Goal: Information Seeking & Learning: Find specific fact

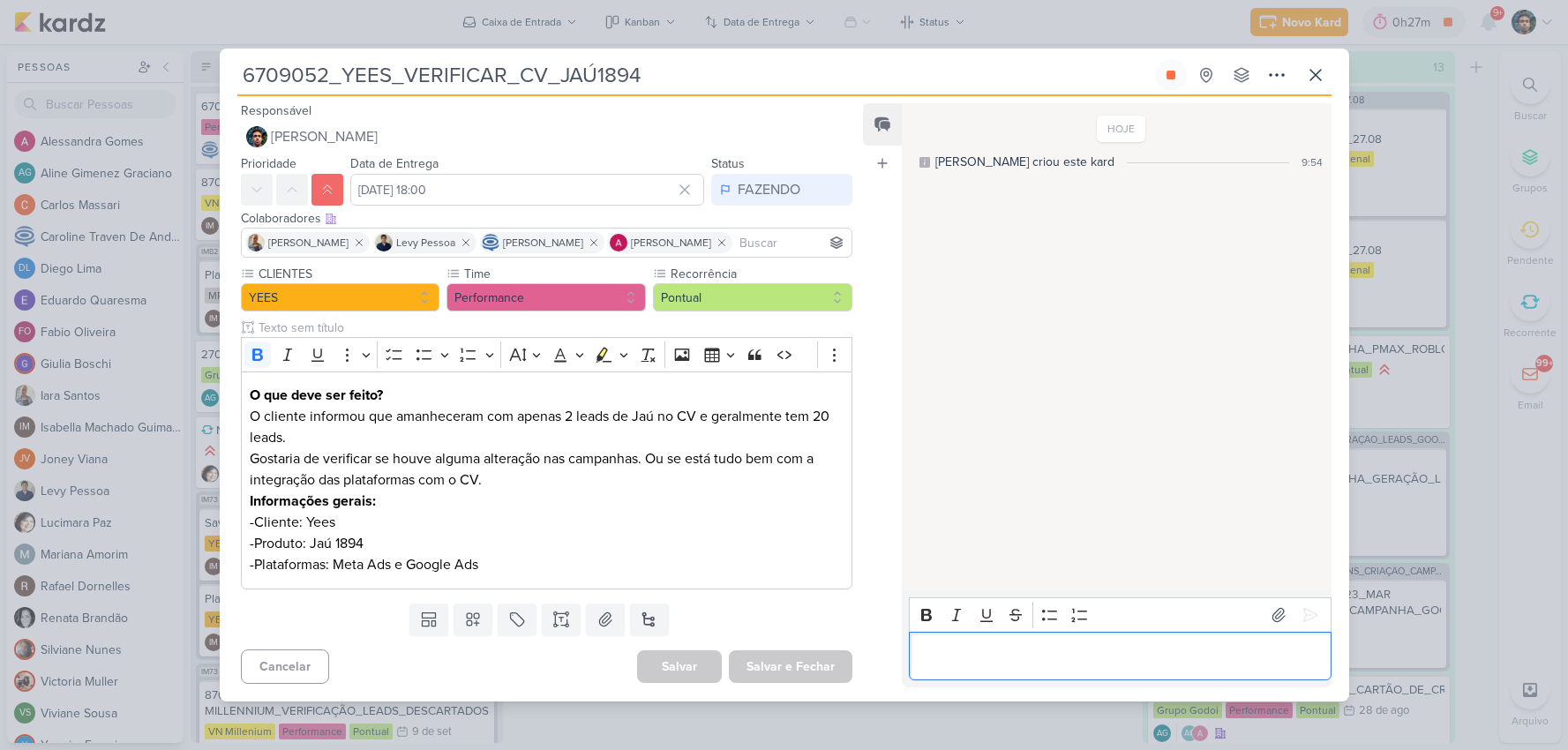
click at [1111, 647] on p "Editor editing area: main" at bounding box center [1119, 655] width 403 height 21
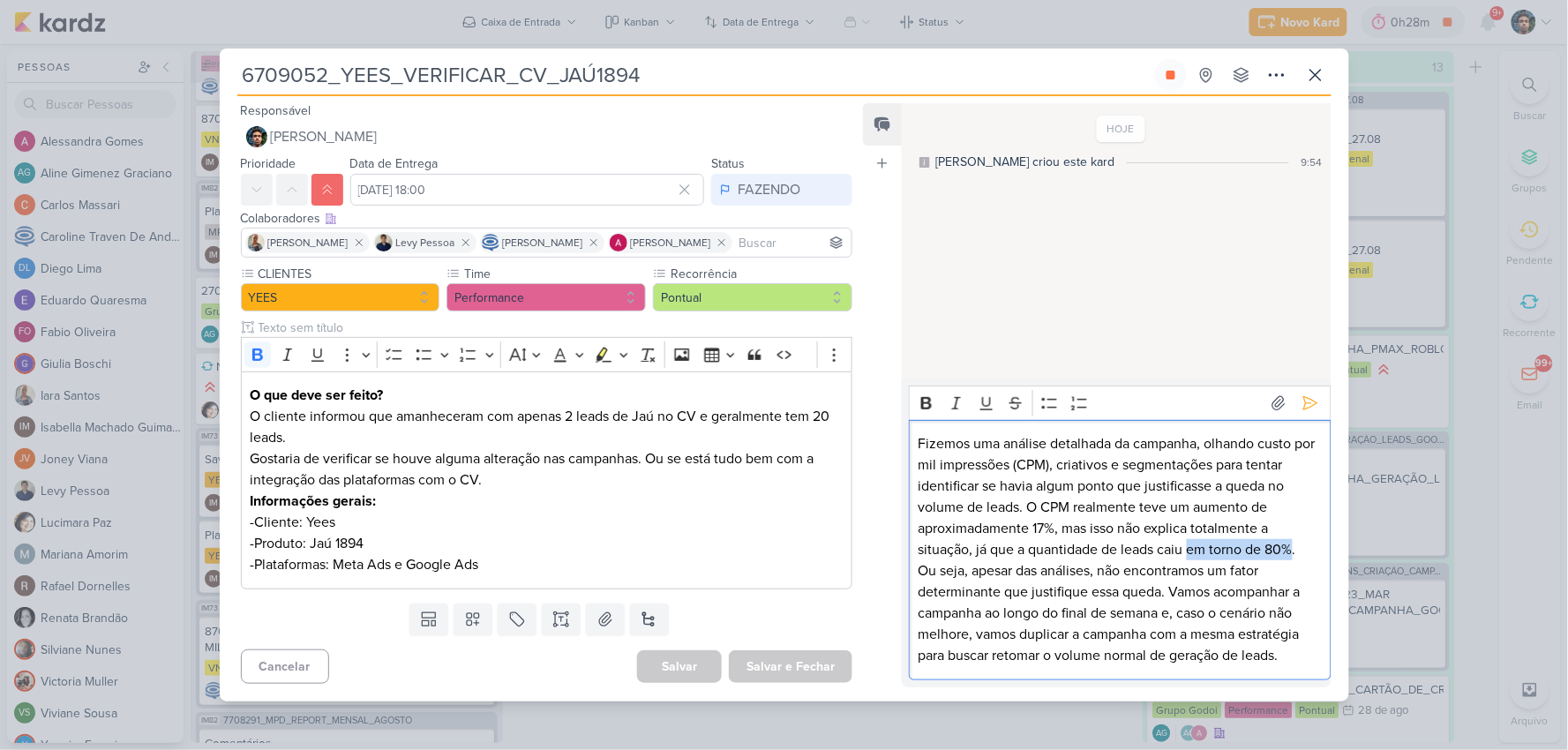
drag, startPoint x: 1294, startPoint y: 551, endPoint x: 1189, endPoint y: 550, distance: 105.0
click at [1189, 550] on p "Fizemos uma análise detalhada da campanha, olhando custo por mil impressões (CP…" at bounding box center [1119, 497] width 403 height 127
click at [1285, 554] on p "Fizemos uma análise detalhada da campanha, olhando custo por mil impressões (CP…" at bounding box center [1119, 497] width 403 height 127
click at [1255, 550] on p "Fizemos uma análise detalhada da campanha, olhando custo por mil impressões (CP…" at bounding box center [1119, 497] width 403 height 127
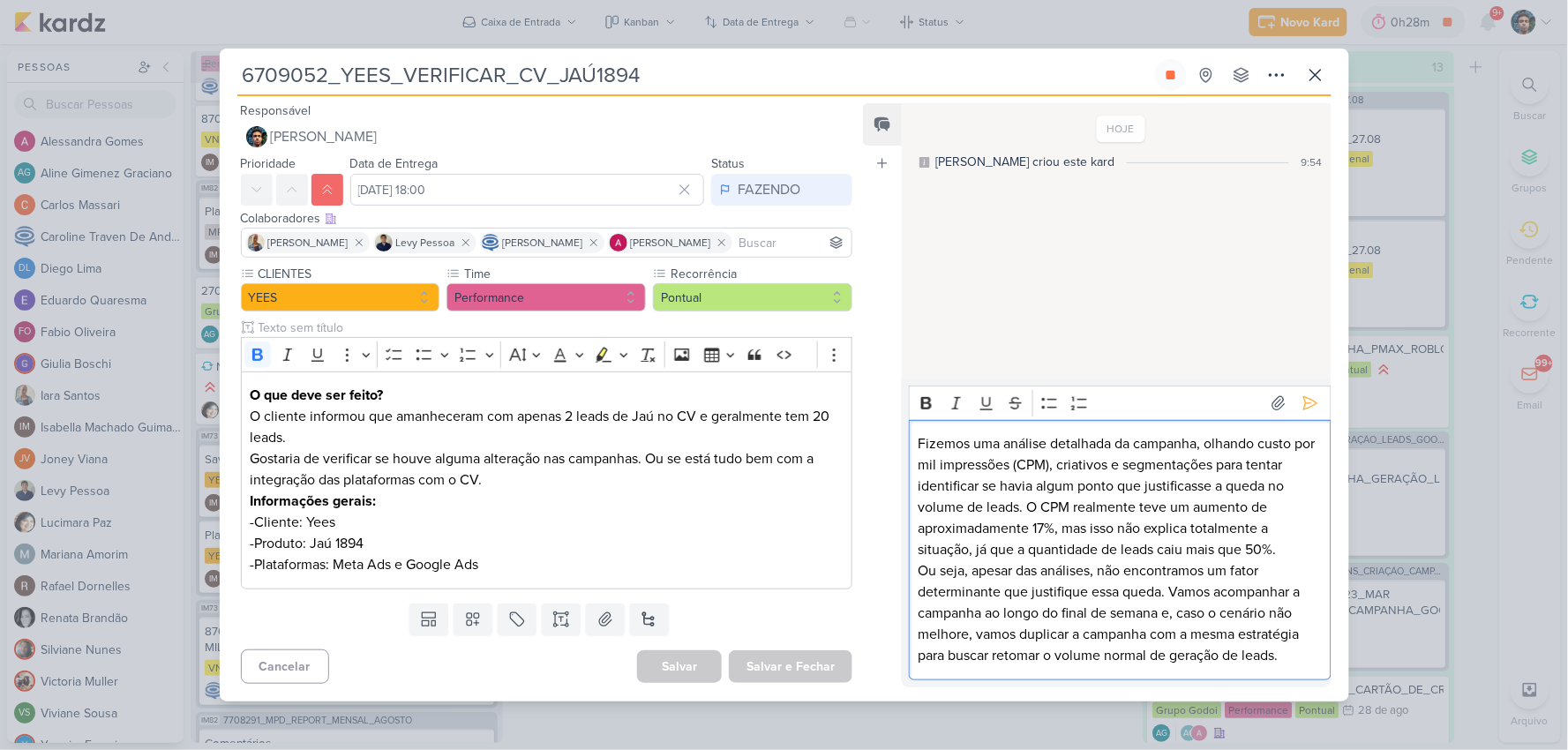
click at [1288, 548] on p "Fizemos uma análise detalhada da campanha, olhando custo por mil impressões (CP…" at bounding box center [1119, 497] width 403 height 127
click at [1256, 551] on p "Fizemos uma análise detalhada da campanha, olhando custo por mil impressões (CP…" at bounding box center [1119, 497] width 403 height 127
click at [1233, 566] on p "Ou seja, apesar das análises, não encontramos um fator determinante que justifi…" at bounding box center [1119, 613] width 403 height 106
click at [1258, 548] on p "Fizemos uma análise detalhada da campanha, olhando custo por mil impressões (CP…" at bounding box center [1119, 497] width 403 height 127
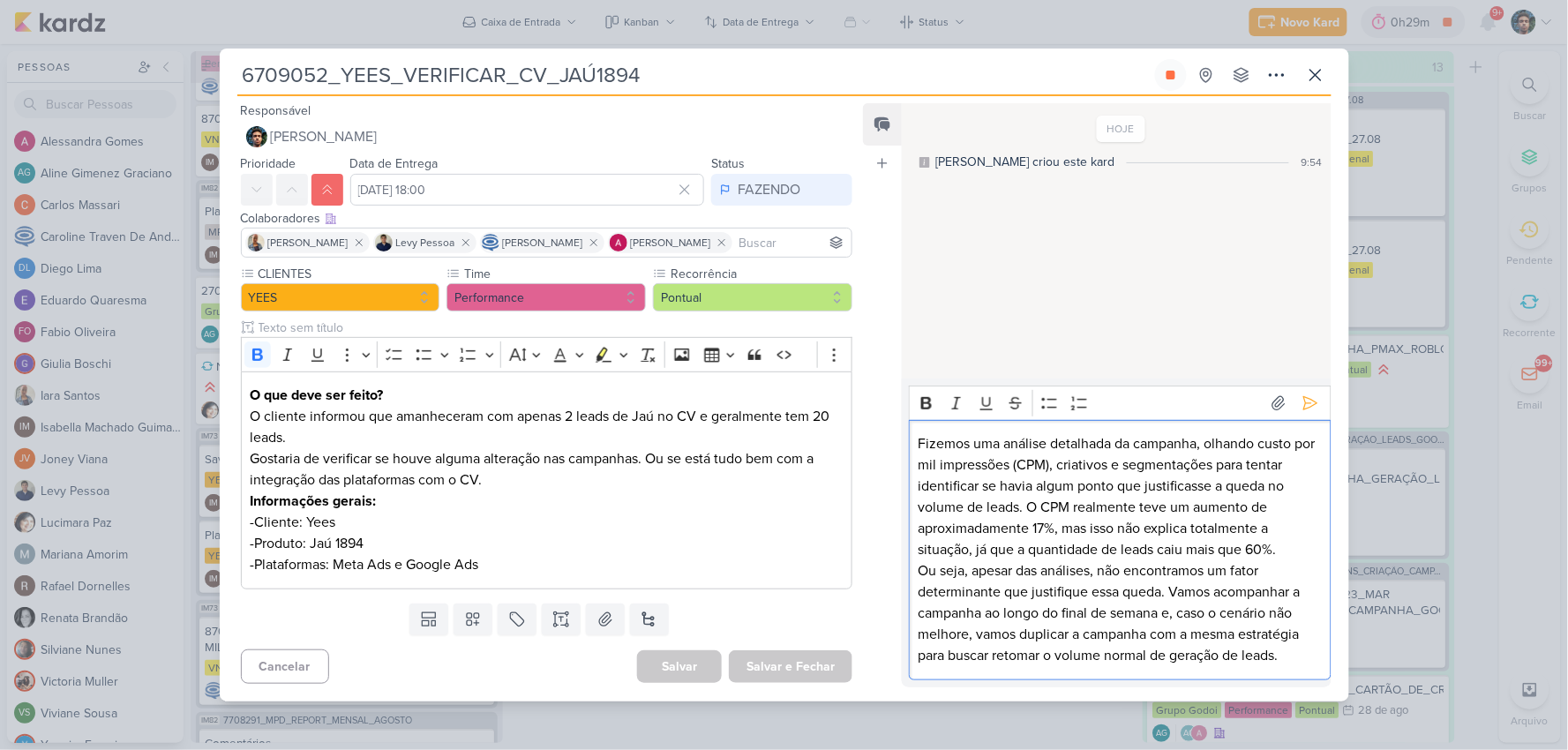
click at [1254, 565] on p "Ou seja, apesar das análises, não encontramos um fator determinante que justifi…" at bounding box center [1119, 613] width 403 height 106
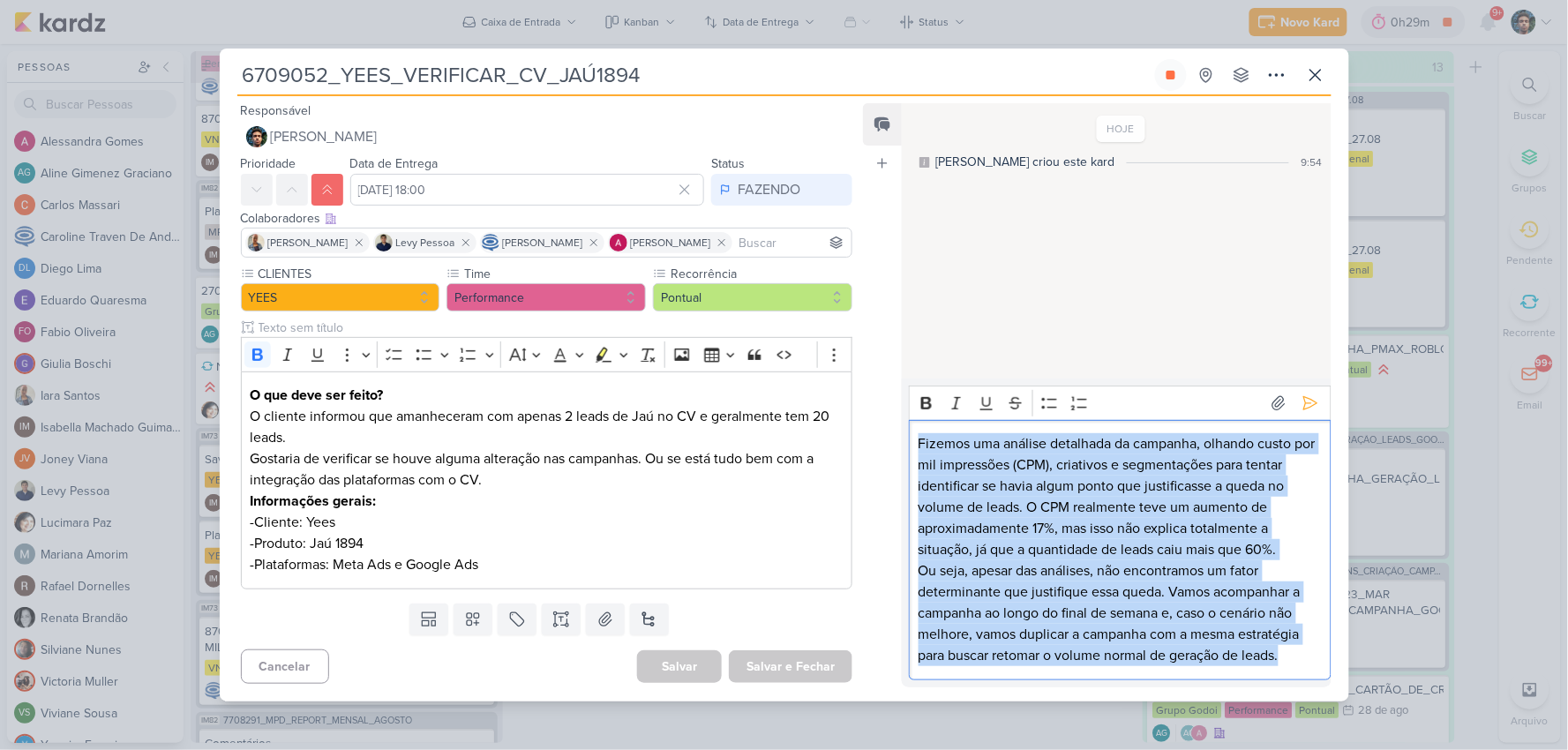
drag, startPoint x: 1289, startPoint y: 656, endPoint x: 883, endPoint y: 437, distance: 461.3
click at [883, 437] on div "Feed Atrelar email Solte o email para atrelar ao kard HOJE [PERSON_NAME] criou …" at bounding box center [1096, 395] width 468 height 584
click at [1301, 404] on icon at bounding box center [1309, 403] width 17 height 17
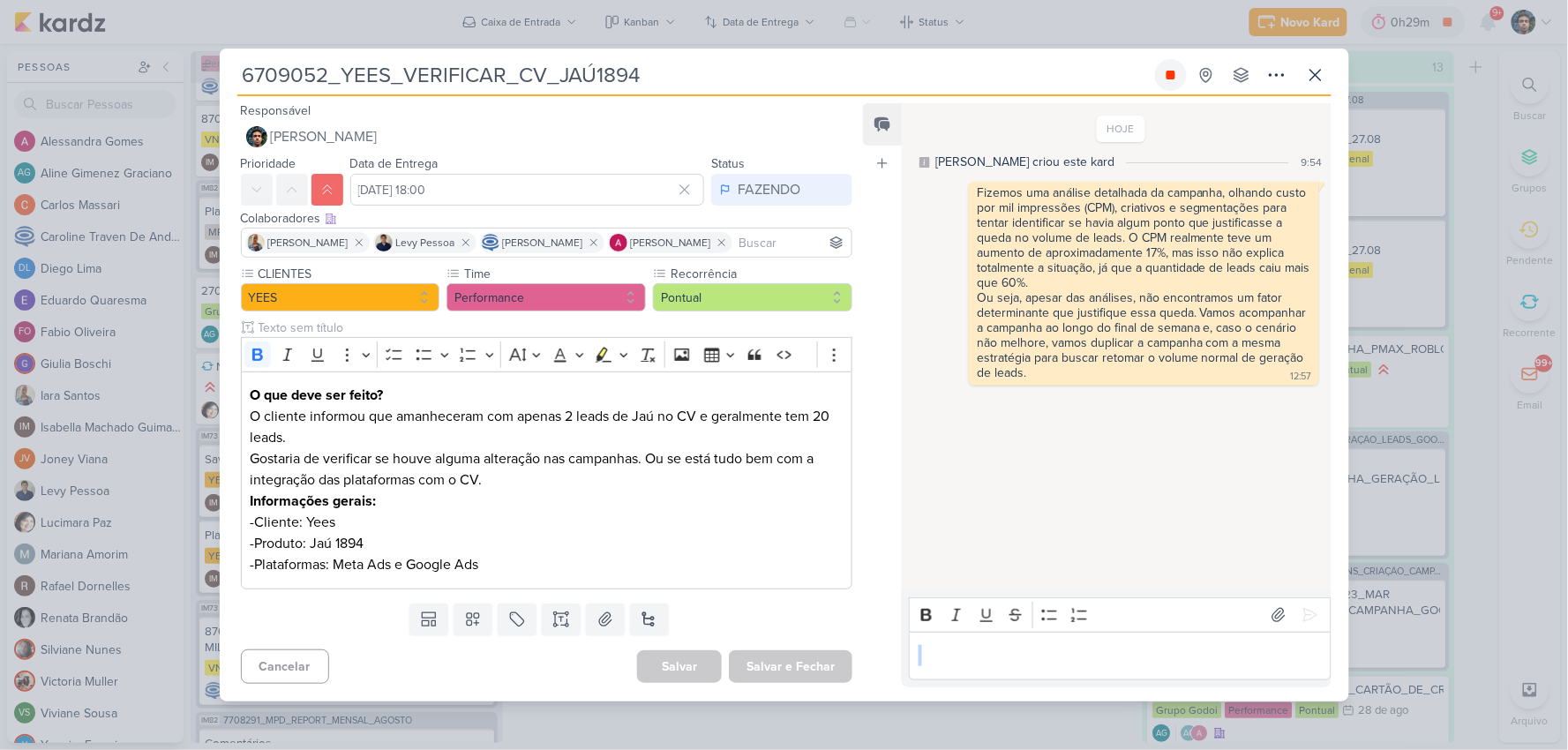
click at [1166, 78] on icon at bounding box center [1171, 75] width 9 height 9
click at [1306, 76] on icon at bounding box center [1315, 74] width 21 height 21
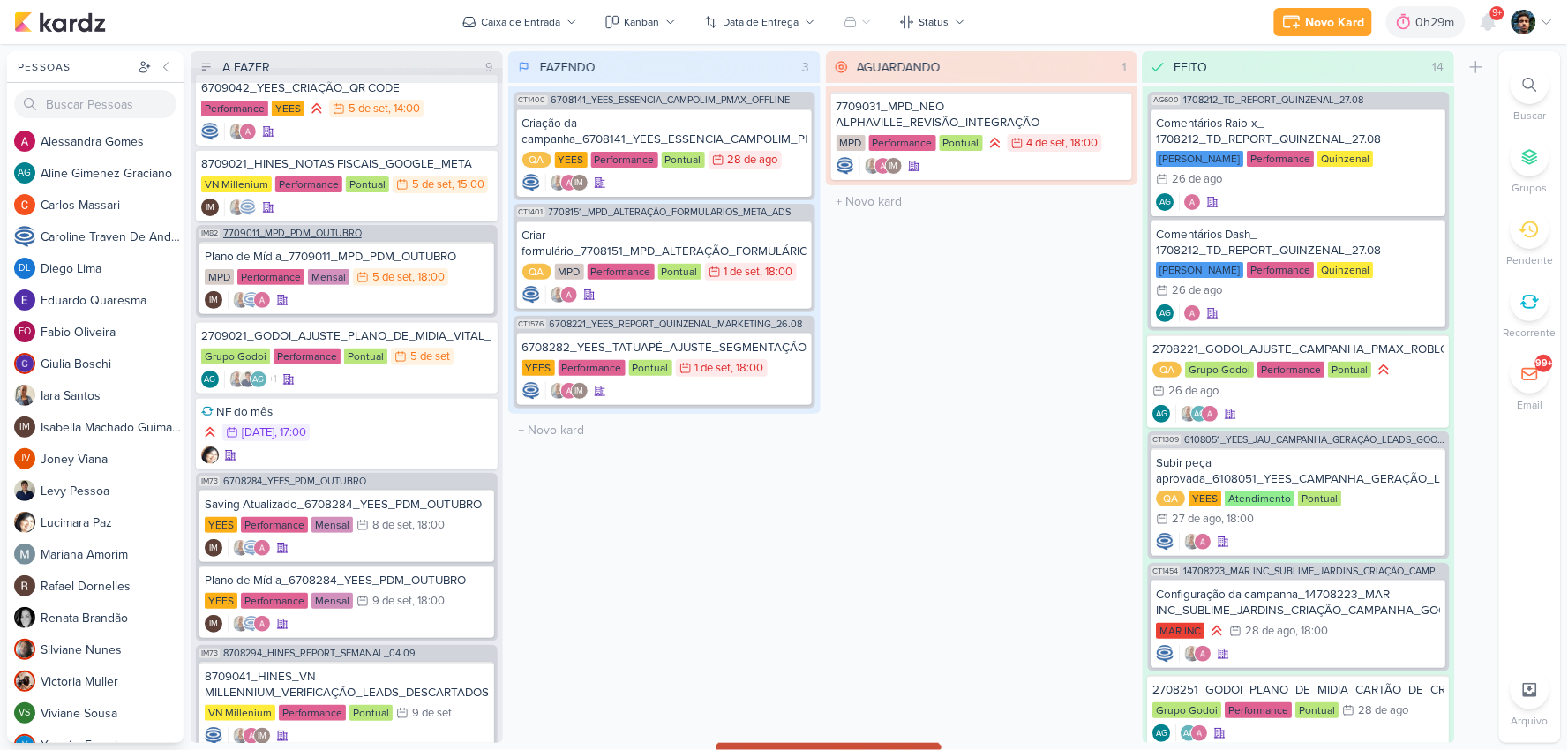
scroll to position [0, 0]
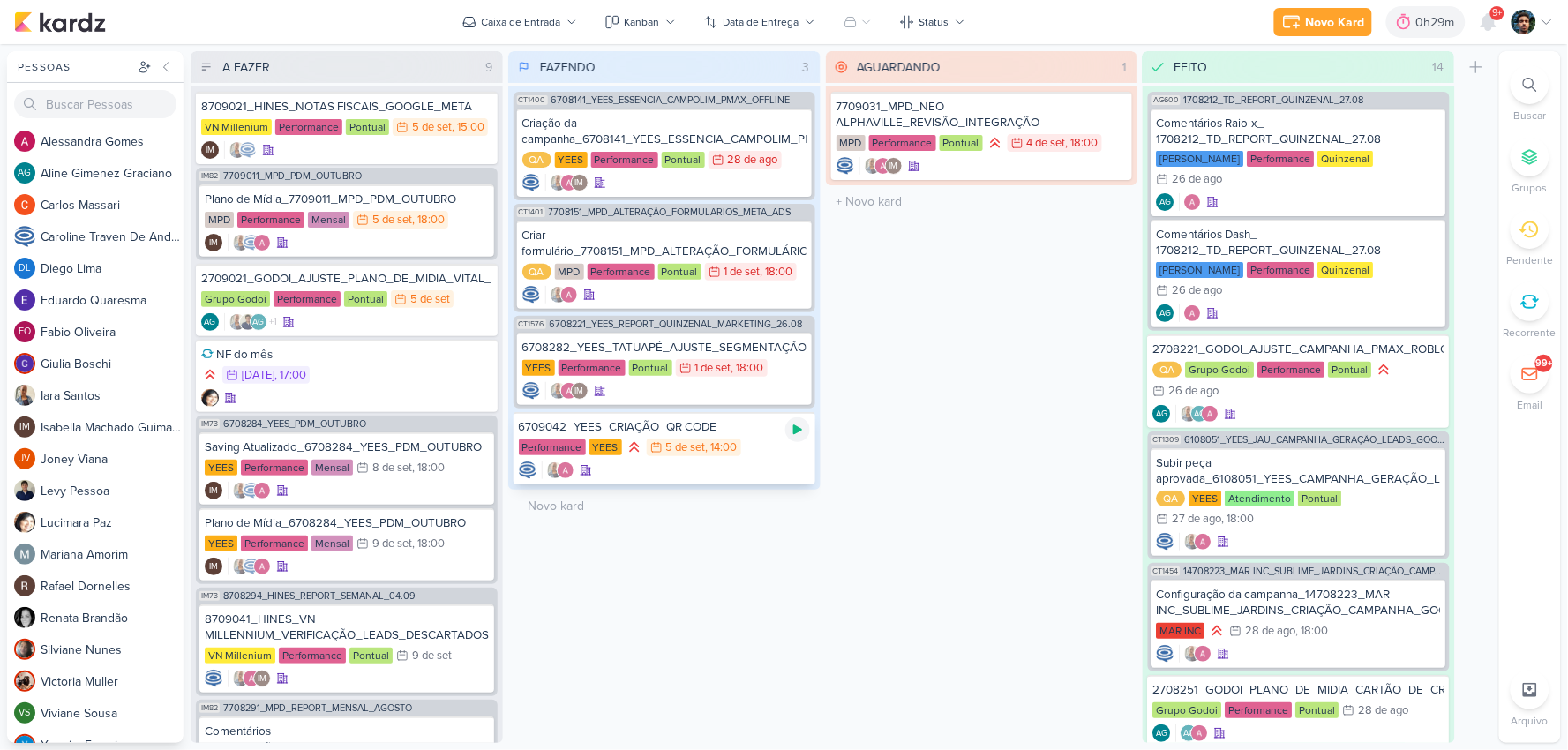
click at [805, 429] on div at bounding box center [797, 430] width 25 height 25
click at [765, 462] on div at bounding box center [663, 470] width 291 height 17
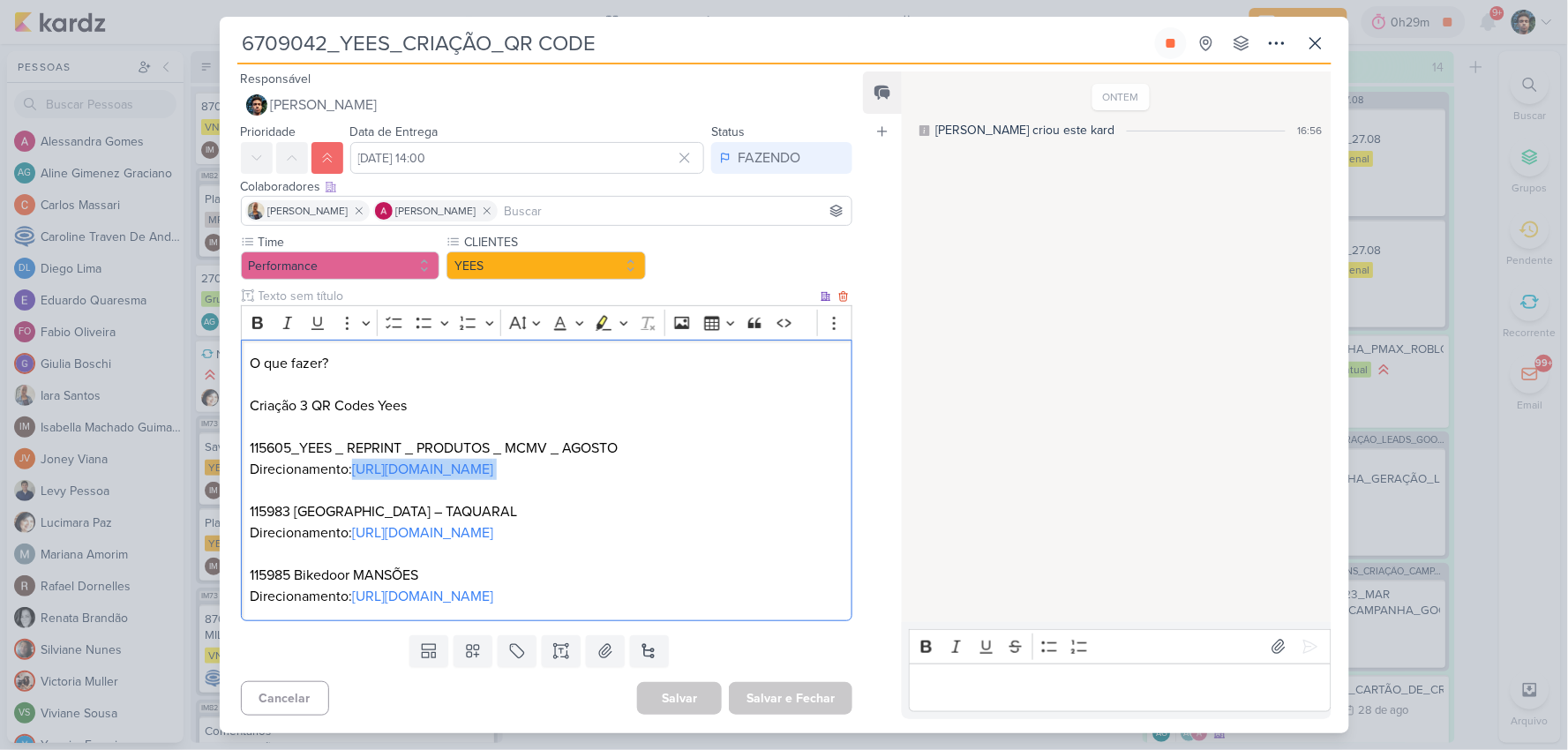
drag, startPoint x: 516, startPoint y: 481, endPoint x: 355, endPoint y: 466, distance: 161.7
click at [355, 466] on p "O que fazer? Criação 3 QR Codes Yees 115605_YEES _ REPRINT _ PRODUTOS _ MCMV _ …" at bounding box center [546, 449] width 593 height 191
copy link "[URL][DOMAIN_NAME]"
drag, startPoint x: 391, startPoint y: 462, endPoint x: 337, endPoint y: 492, distance: 61.8
click at [337, 492] on p "O que fazer? Criação 3 QR Codes Yees 115605_YEES _ REPRINT _ PRODUTOS _ MCMV _ …" at bounding box center [546, 449] width 593 height 191
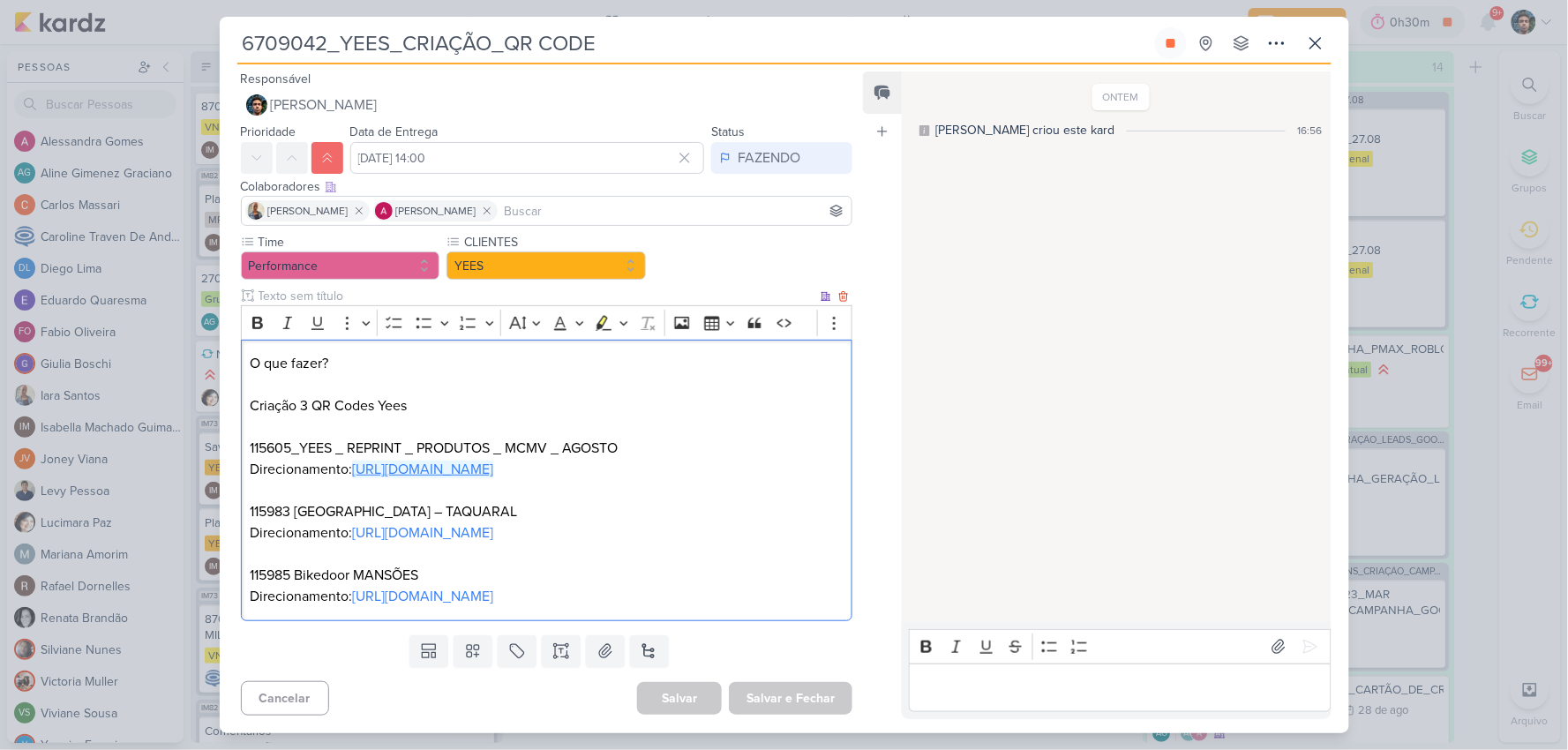
drag, startPoint x: 507, startPoint y: 475, endPoint x: 358, endPoint y: 475, distance: 149.0
click at [358, 475] on p "O que fazer? Criação 3 QR Codes Yees 115605_YEES _ REPRINT _ PRODUTOS _ MCMV _ …" at bounding box center [546, 449] width 593 height 191
copy link "[URL][DOMAIN_NAME]"
click at [608, 492] on p "O que fazer? Criação 3 QR Codes Yees 115605_YEES _ REPRINT _ PRODUTOS _ MCMV _ …" at bounding box center [546, 449] width 593 height 191
click at [336, 512] on p "O que fazer? Criação 3 QR Codes Yees 115605_YEES _ REPRINT _ PRODUTOS _ MCMV _ …" at bounding box center [546, 449] width 593 height 191
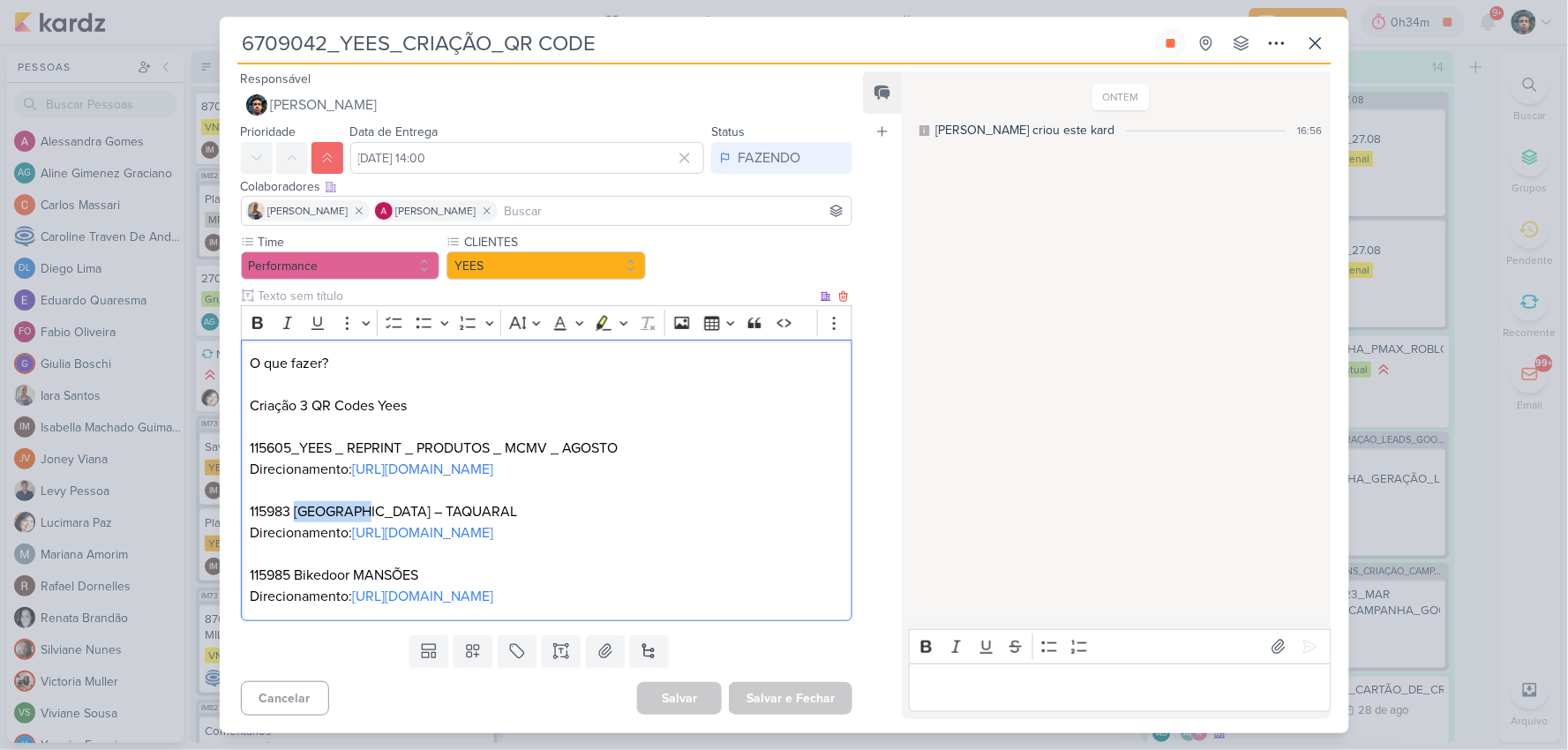
click at [336, 512] on p "O que fazer? Criação 3 QR Codes Yees 115605_YEES _ REPRINT _ PRODUTOS _ MCMV _ …" at bounding box center [546, 449] width 593 height 191
copy p "Bikedoor"
drag, startPoint x: 715, startPoint y: 521, endPoint x: 354, endPoint y: 539, distance: 361.4
click at [354, 539] on p "O que fazer? Criação 3 QR Codes Yees 115605_YEES _ REPRINT _ PRODUTOS _ MCMV _ …" at bounding box center [546, 449] width 593 height 191
copy link "[URL][DOMAIN_NAME]"
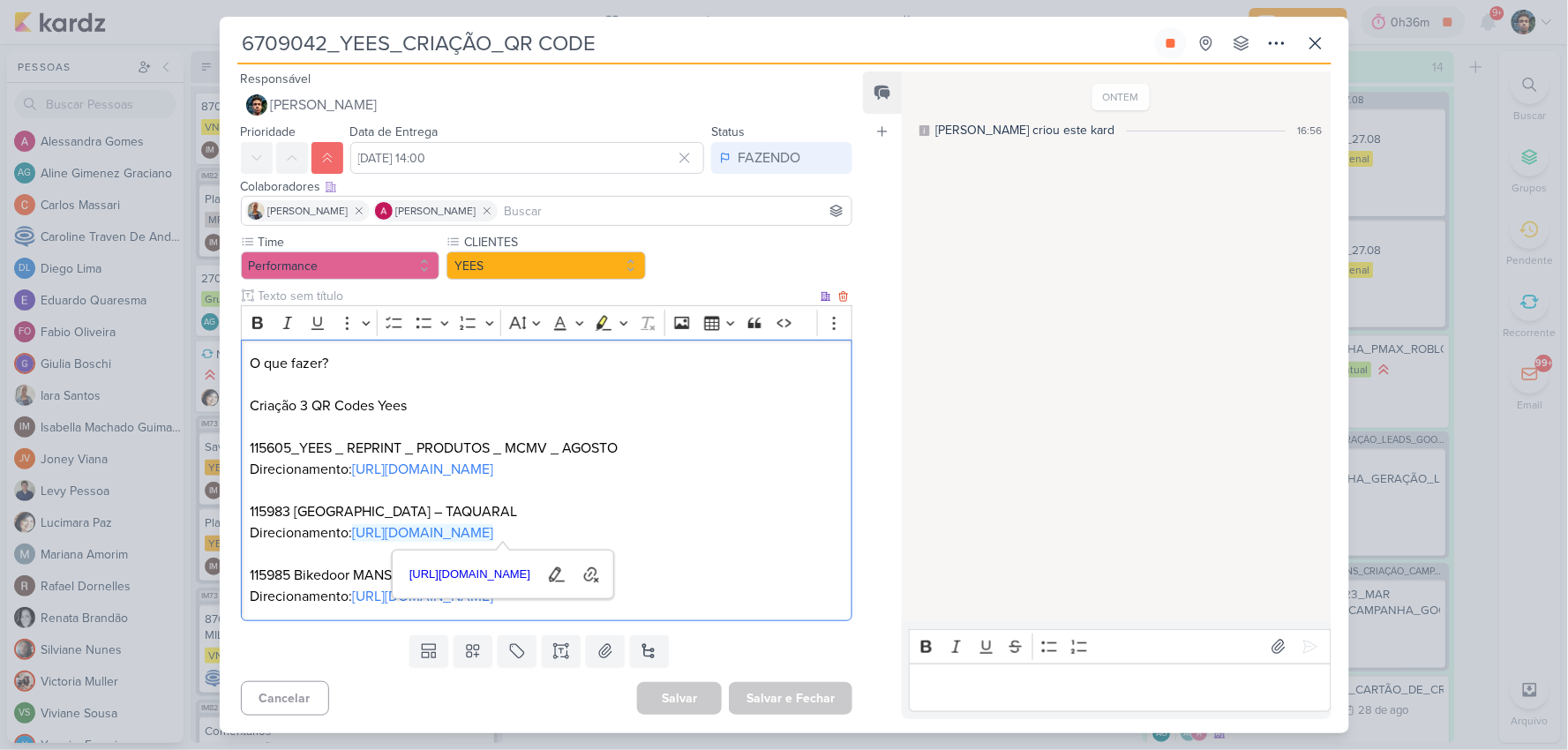
click at [721, 487] on p "O que fazer? Criação 3 QR Codes Yees 115605_YEES _ REPRINT _ PRODUTOS _ MCMV _ …" at bounding box center [546, 449] width 593 height 191
drag, startPoint x: 744, startPoint y: 600, endPoint x: 355, endPoint y: 588, distance: 389.2
click at [355, 588] on p "Direcionamento: [URL][DOMAIN_NAME]" at bounding box center [546, 596] width 593 height 21
copy link "[URL][DOMAIN_NAME]"
click at [1087, 541] on div "ONTEM [PERSON_NAME] criou este kard 16:56" at bounding box center [1115, 348] width 427 height 549
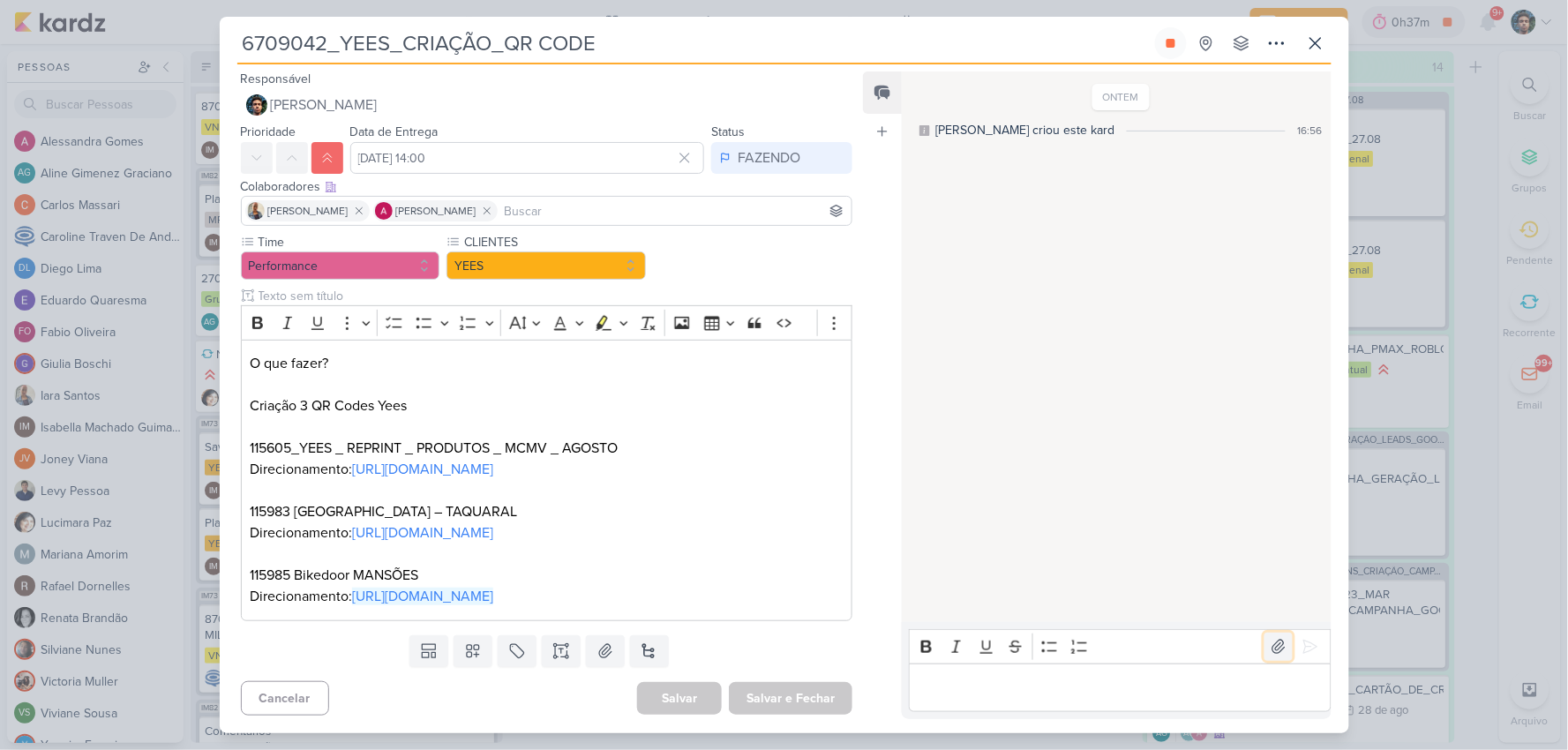
click at [1277, 640] on icon at bounding box center [1278, 646] width 17 height 17
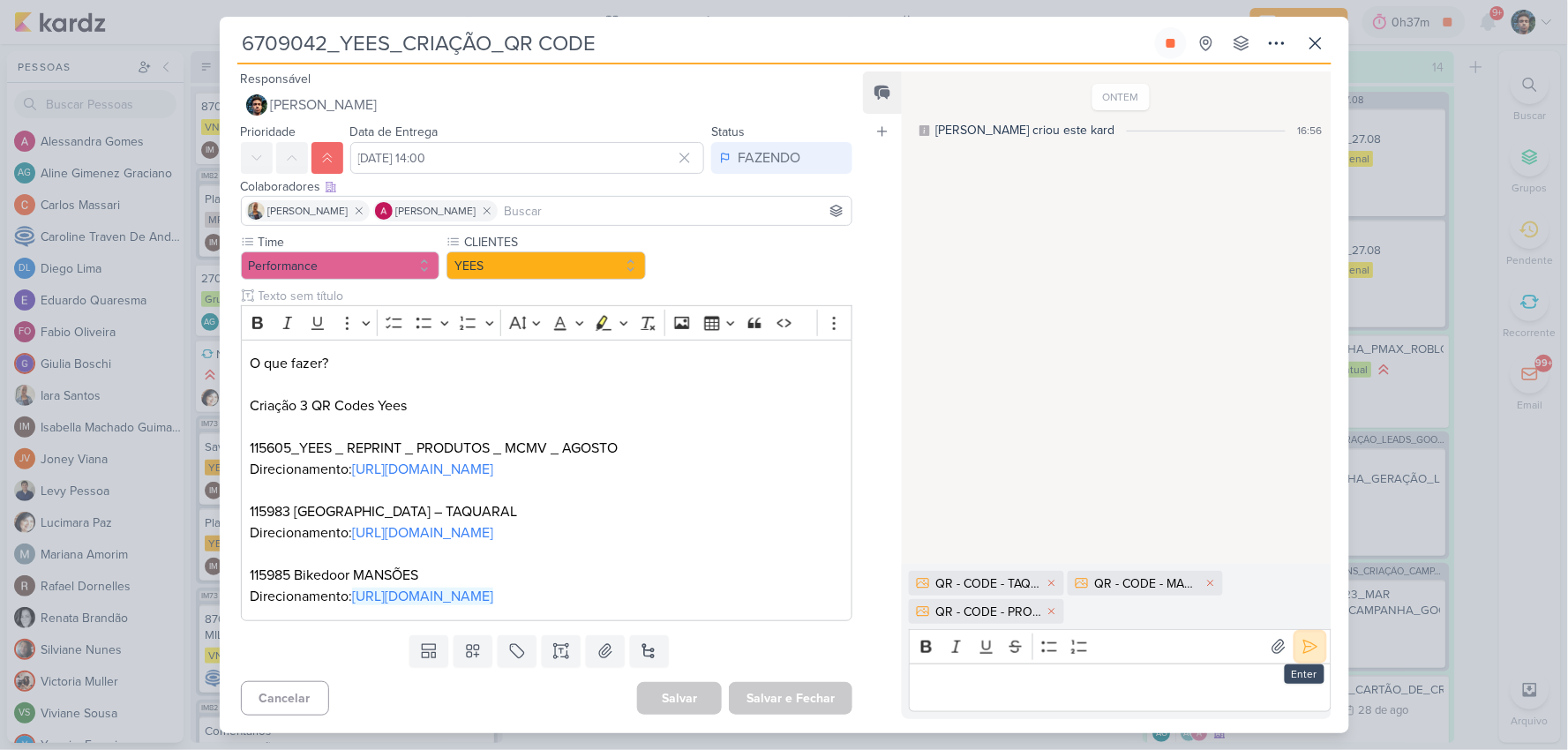
click at [1303, 642] on icon at bounding box center [1309, 647] width 13 height 13
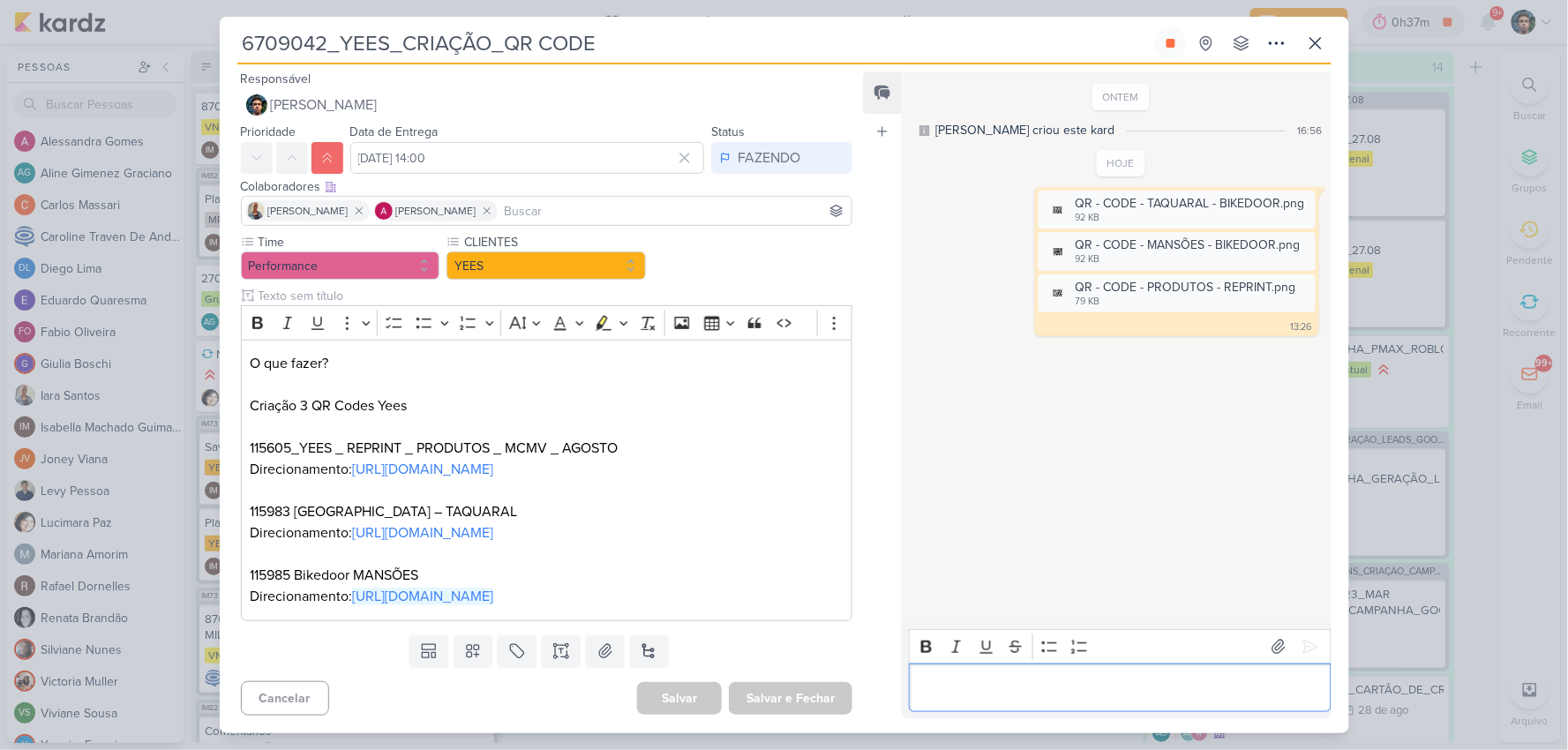
click at [1161, 691] on p "Editor editing area: main" at bounding box center [1119, 687] width 403 height 21
click at [1328, 49] on button at bounding box center [1315, 43] width 32 height 32
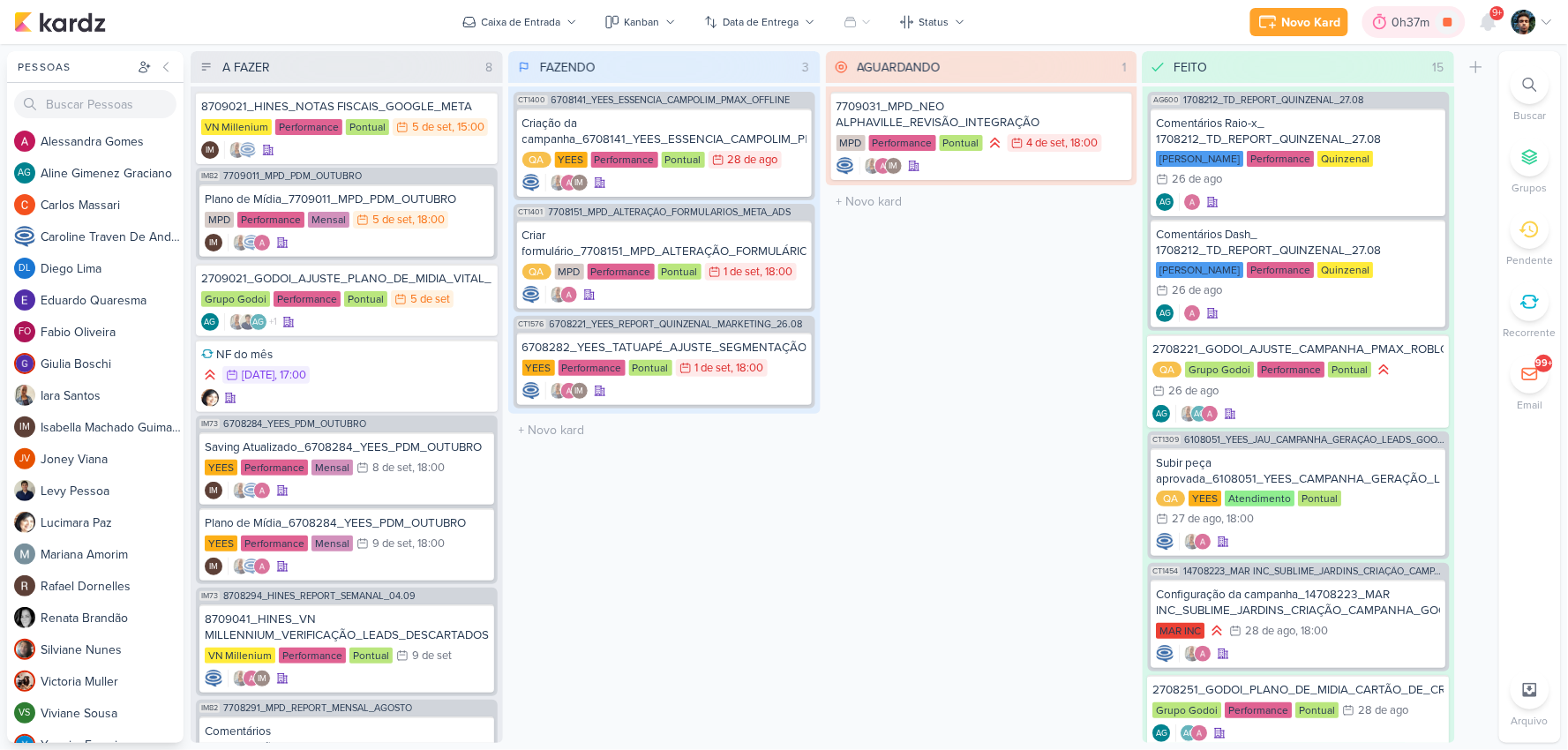
click at [1406, 17] on div "0h37m" at bounding box center [1413, 22] width 43 height 18
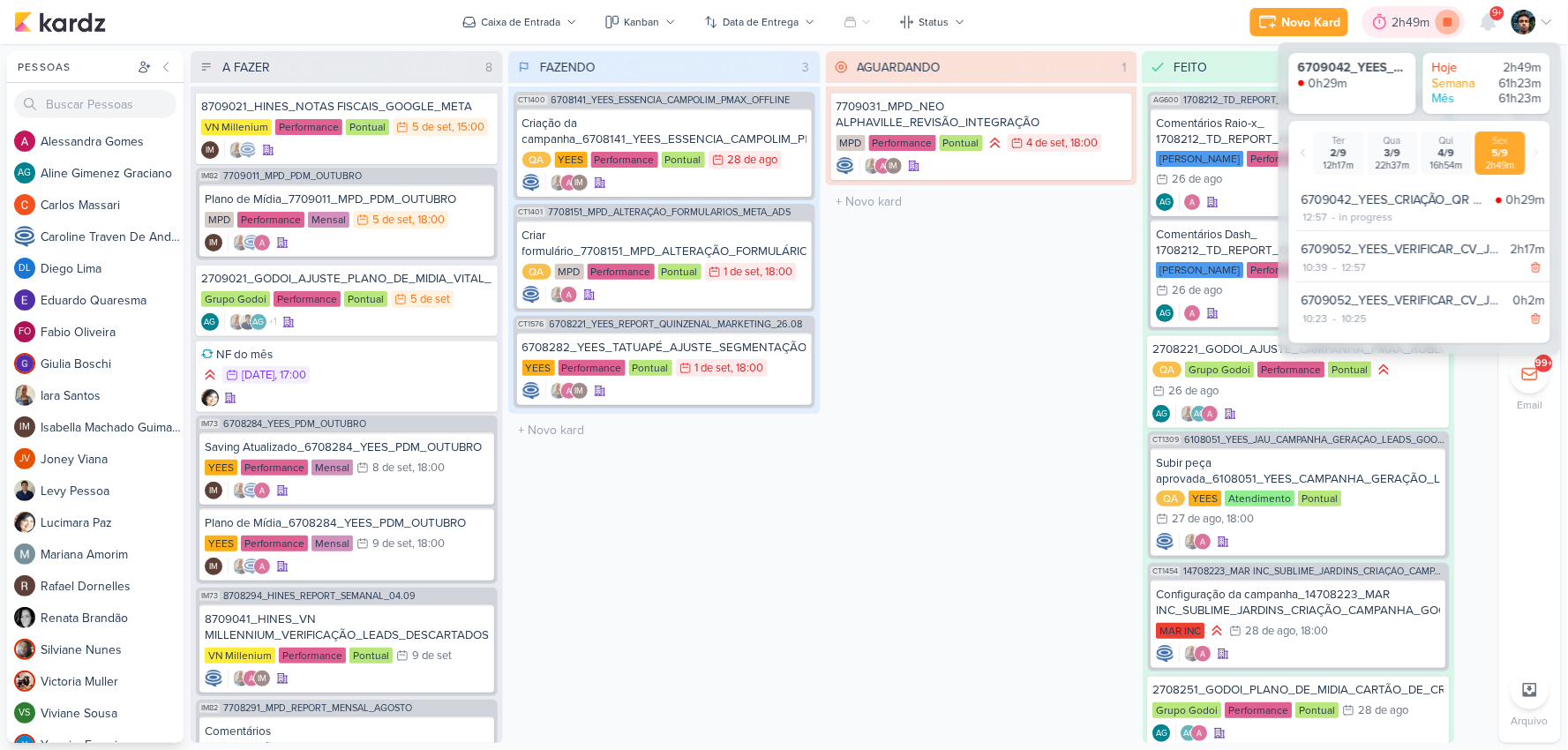
click at [1451, 18] on icon at bounding box center [1448, 22] width 9 height 9
click at [1109, 107] on icon at bounding box center [1114, 109] width 14 height 14
click at [751, 386] on div "IM" at bounding box center [664, 390] width 284 height 17
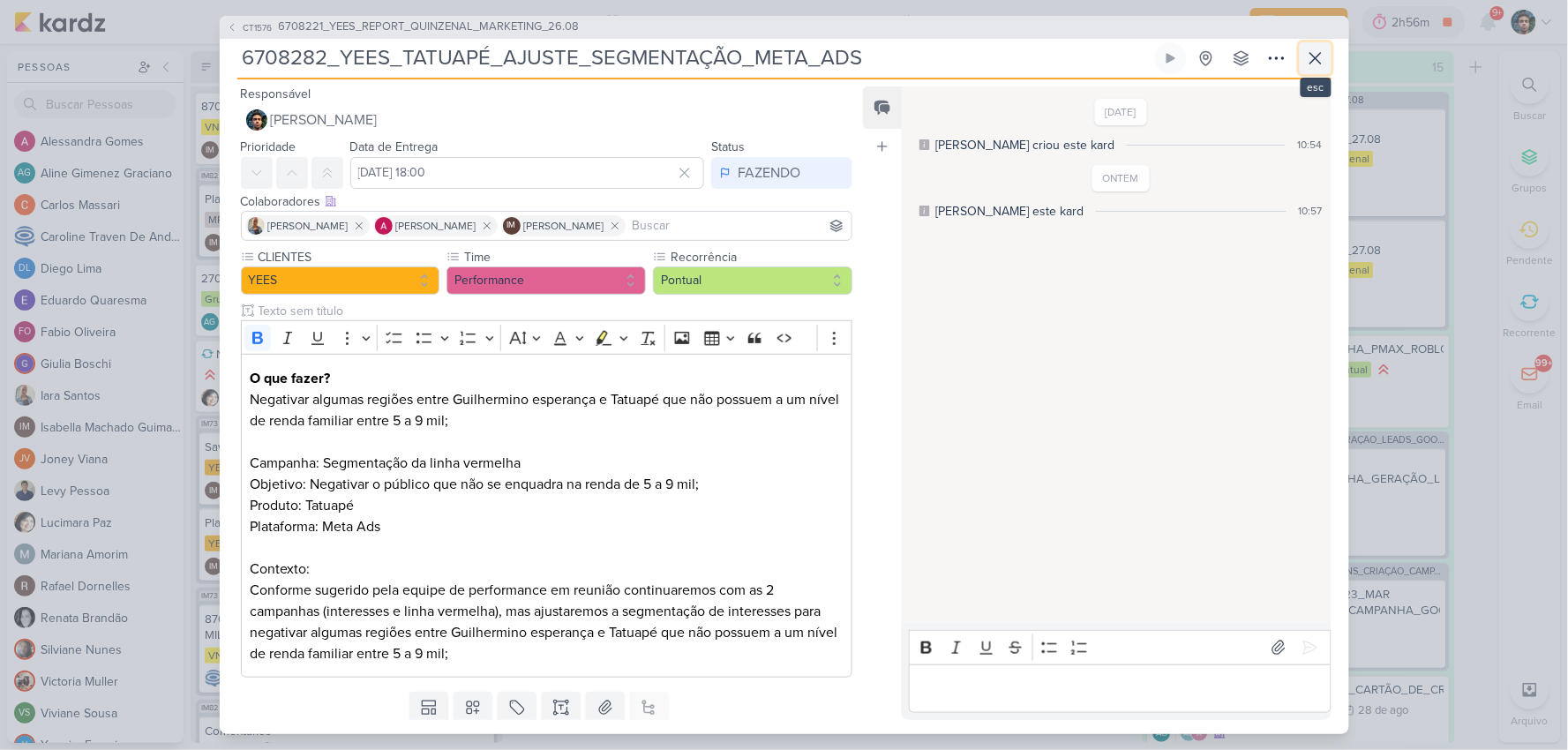
click at [1319, 62] on icon at bounding box center [1315, 58] width 21 height 21
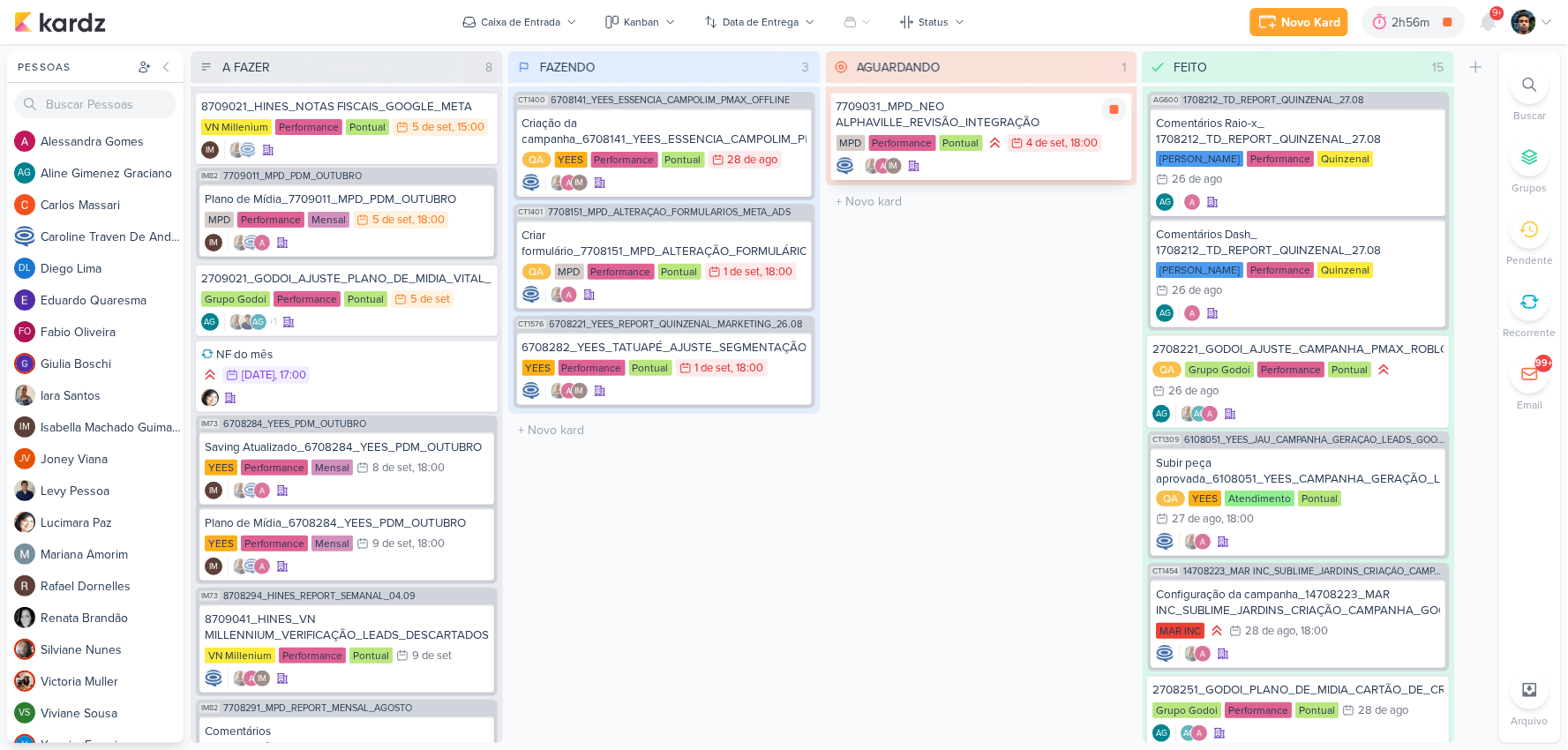
click at [1048, 168] on div "IM" at bounding box center [981, 165] width 291 height 17
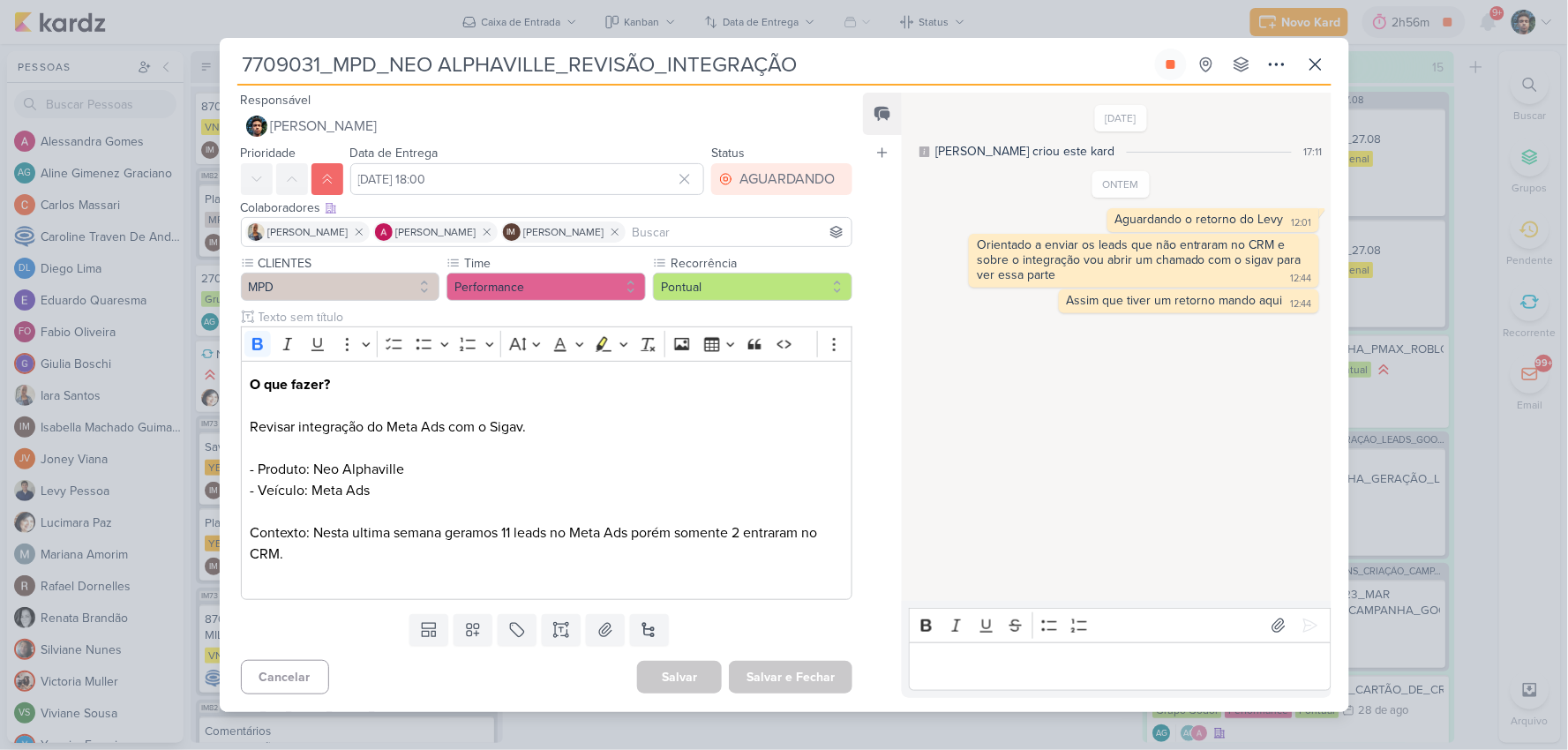
click at [967, 672] on p "Editor editing area: main" at bounding box center [1119, 666] width 403 height 21
click at [973, 681] on div "Editor editing area: main" at bounding box center [1119, 666] width 422 height 49
click at [1312, 71] on icon at bounding box center [1315, 64] width 21 height 21
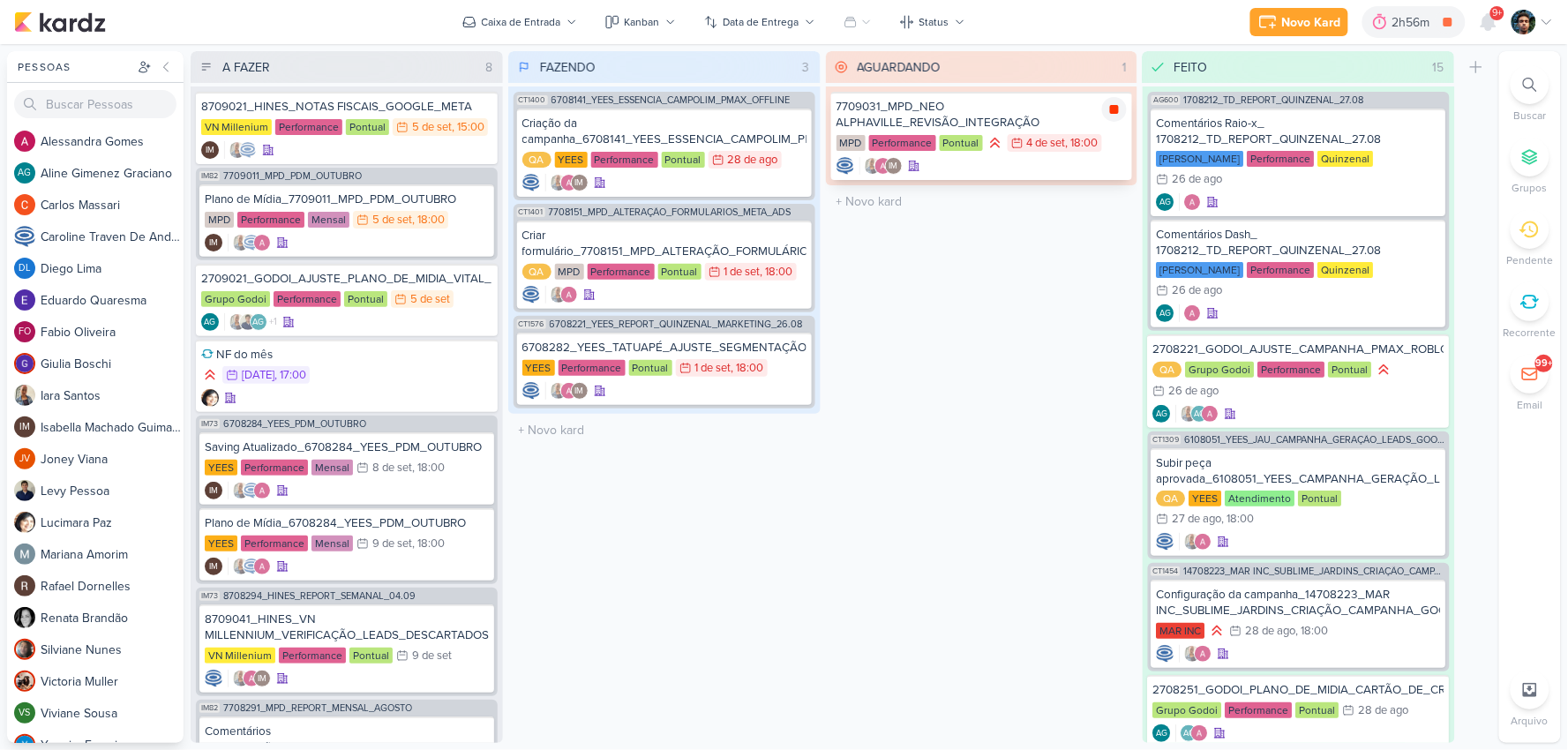
click at [1107, 116] on div at bounding box center [1114, 109] width 25 height 25
click at [788, 350] on icon at bounding box center [794, 350] width 14 height 14
click at [1512, 236] on div "4" at bounding box center [1529, 229] width 39 height 39
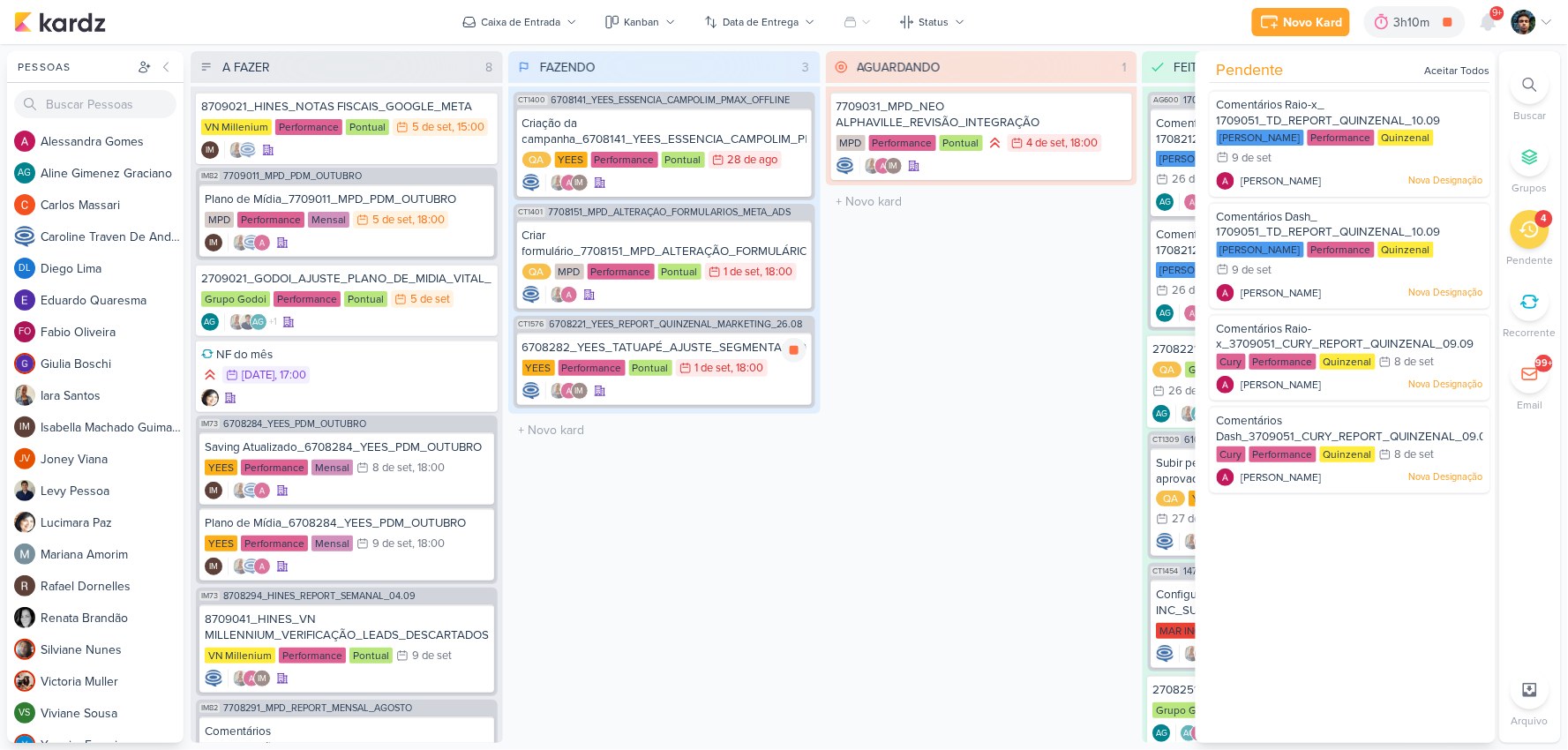
click at [791, 392] on div "IM" at bounding box center [664, 390] width 284 height 17
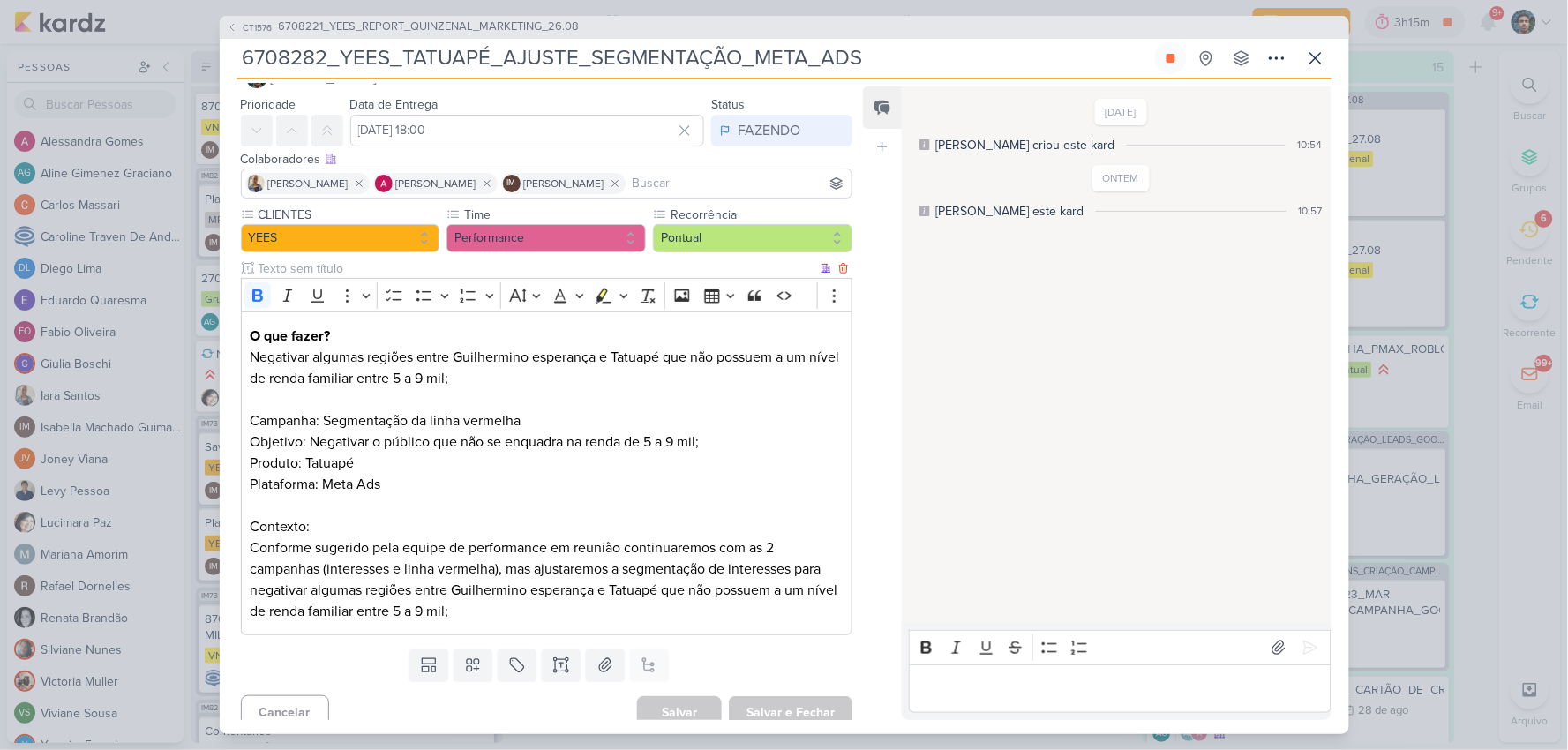
scroll to position [57, 0]
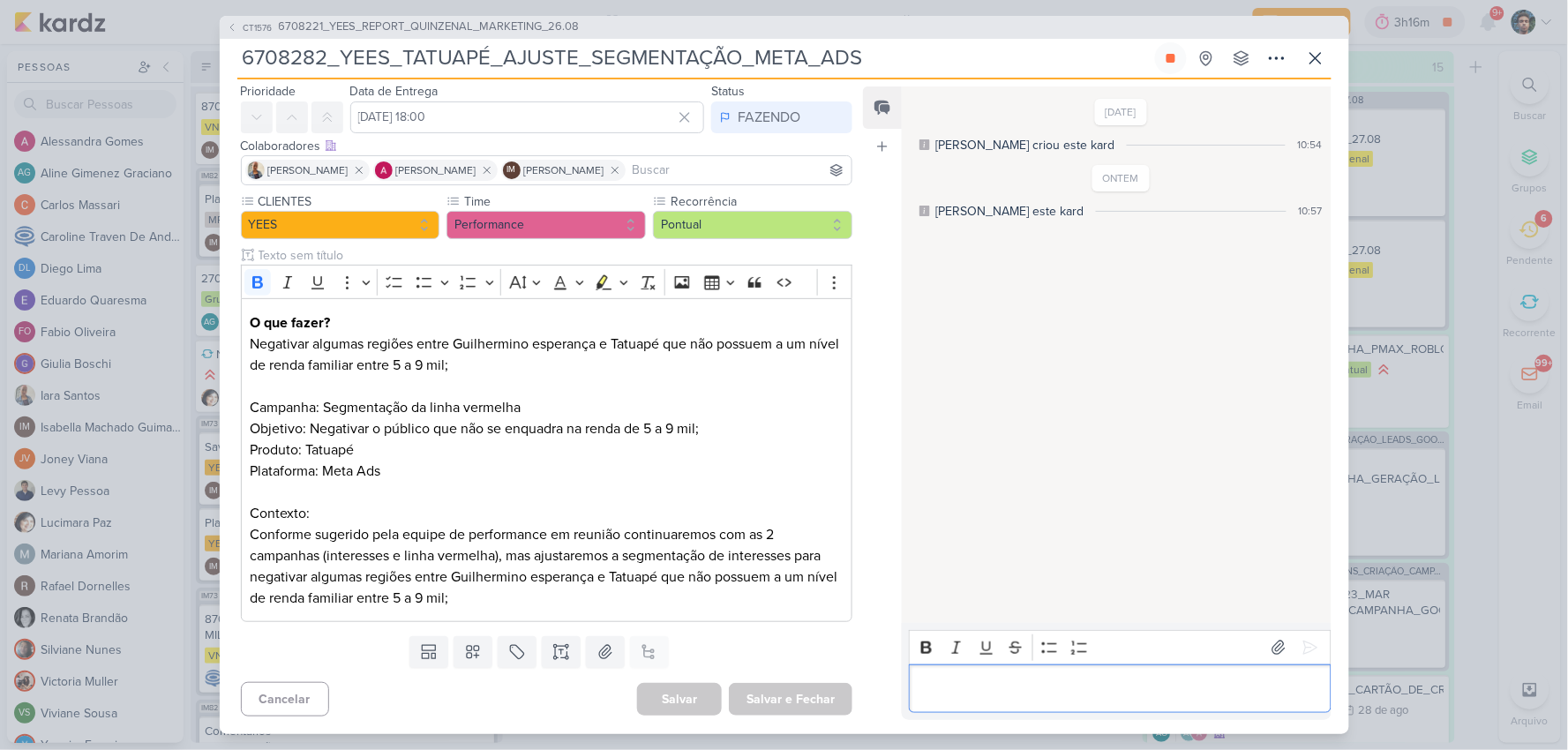
click at [1006, 683] on p "Editor editing area: main" at bounding box center [1119, 688] width 403 height 21
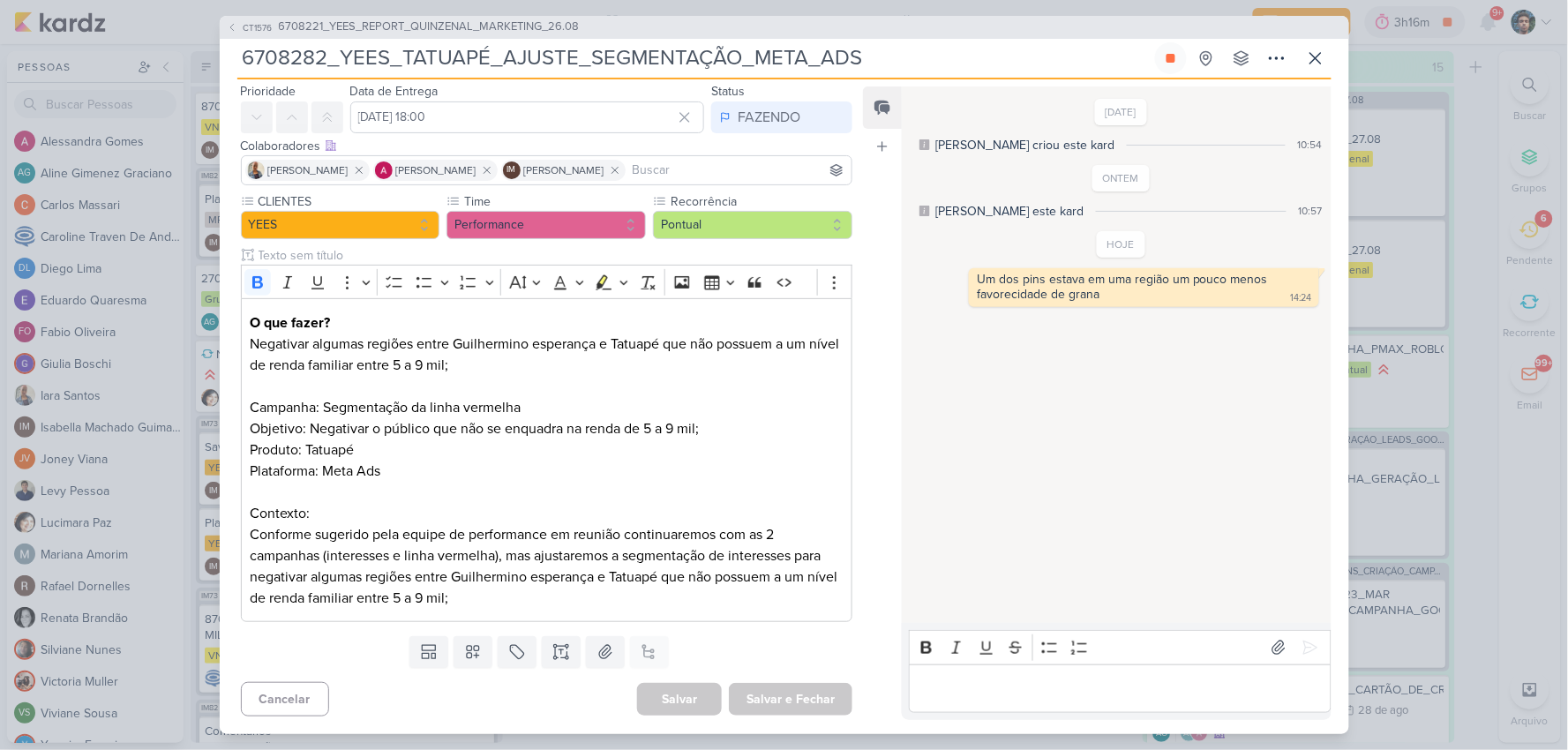
click at [1019, 700] on div "Editor editing area: main" at bounding box center [1119, 688] width 422 height 49
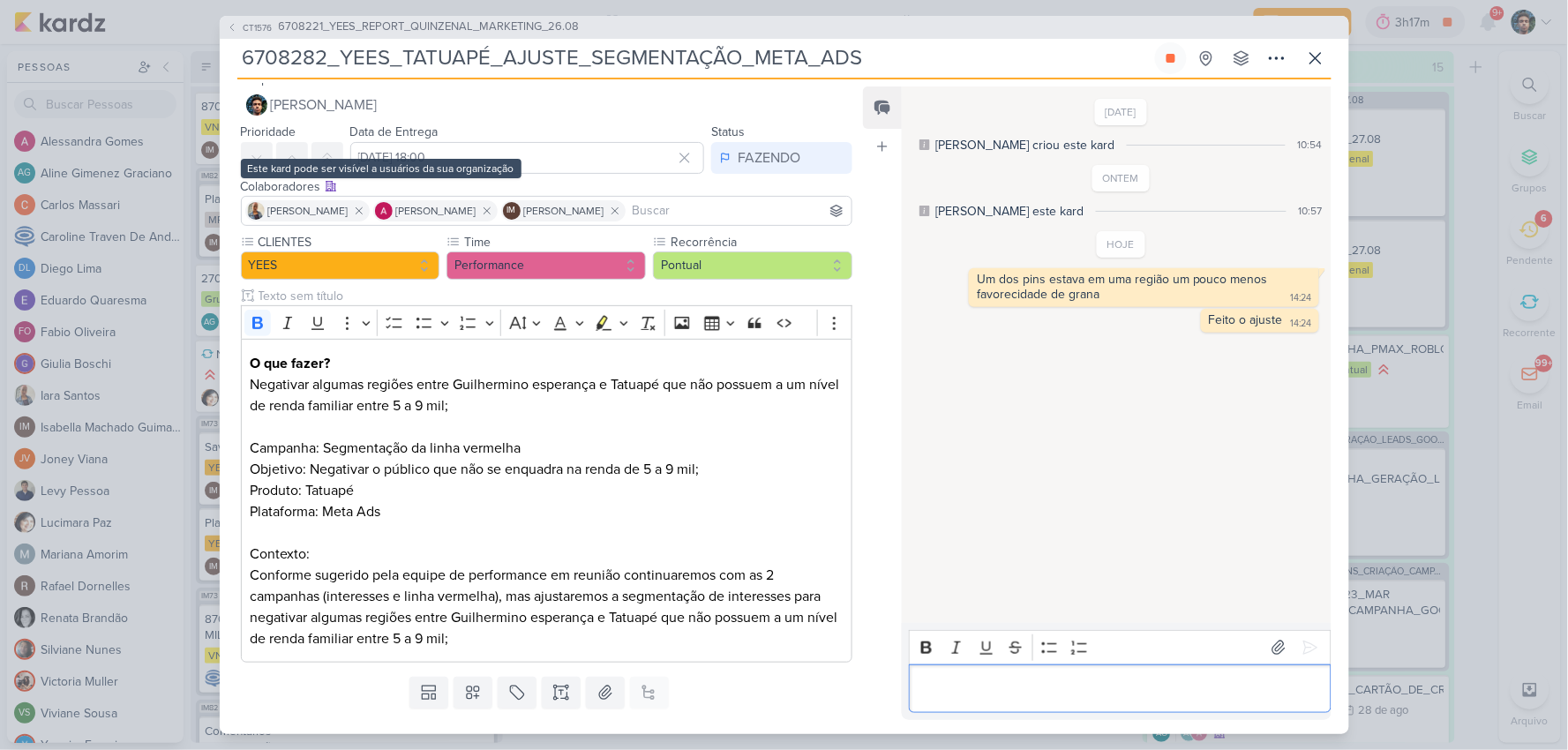
scroll to position [0, 0]
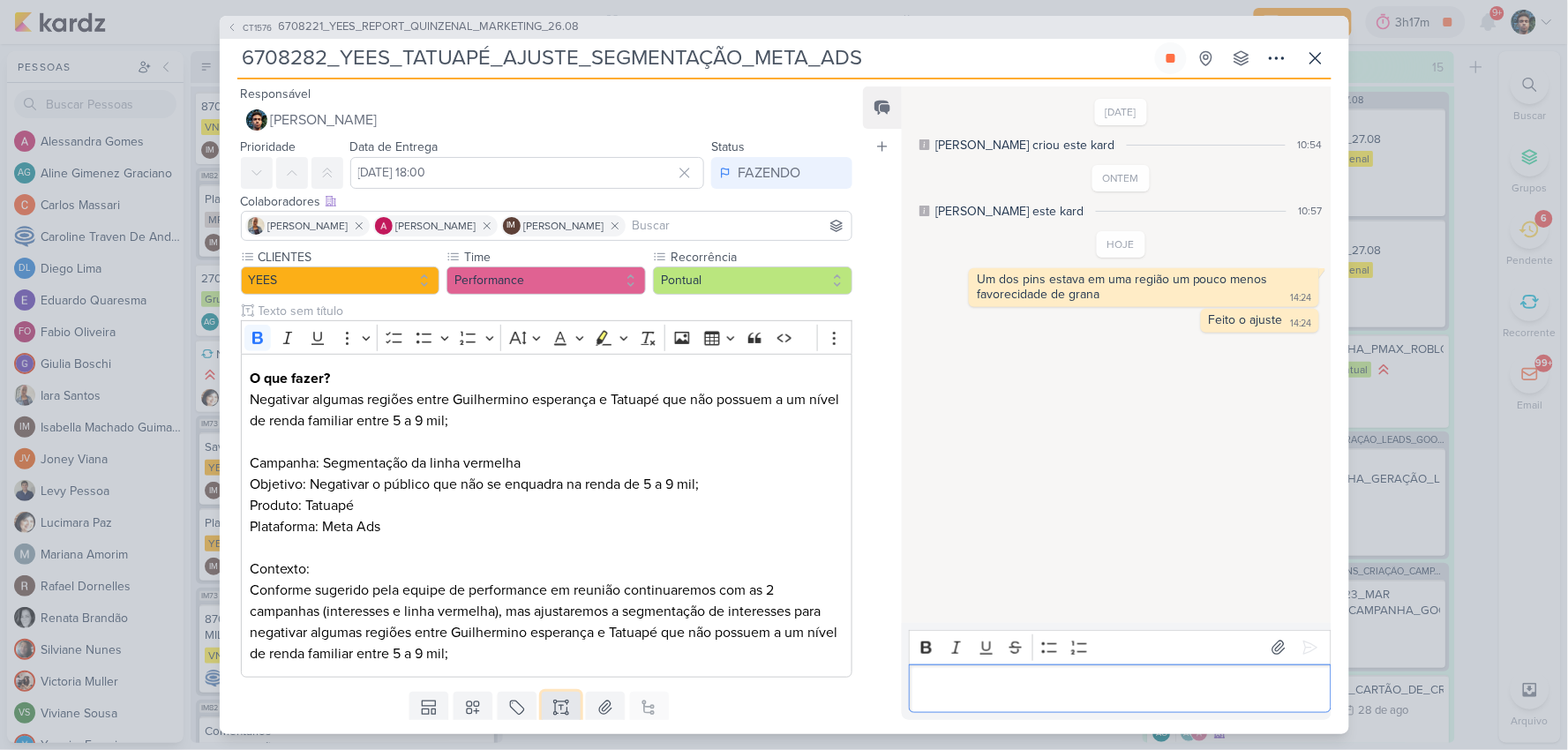
click at [560, 706] on icon at bounding box center [562, 706] width 5 height 0
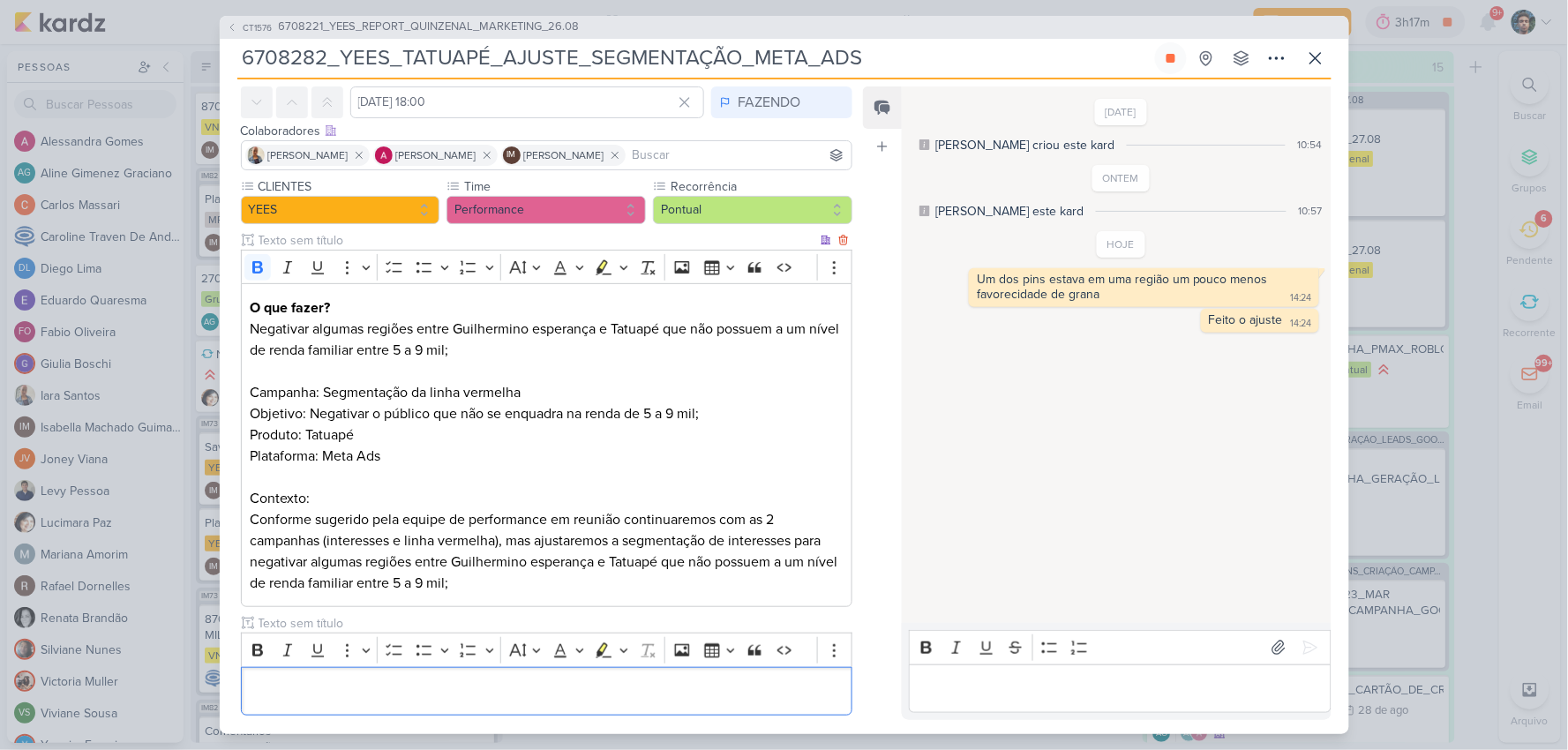
scroll to position [164, 0]
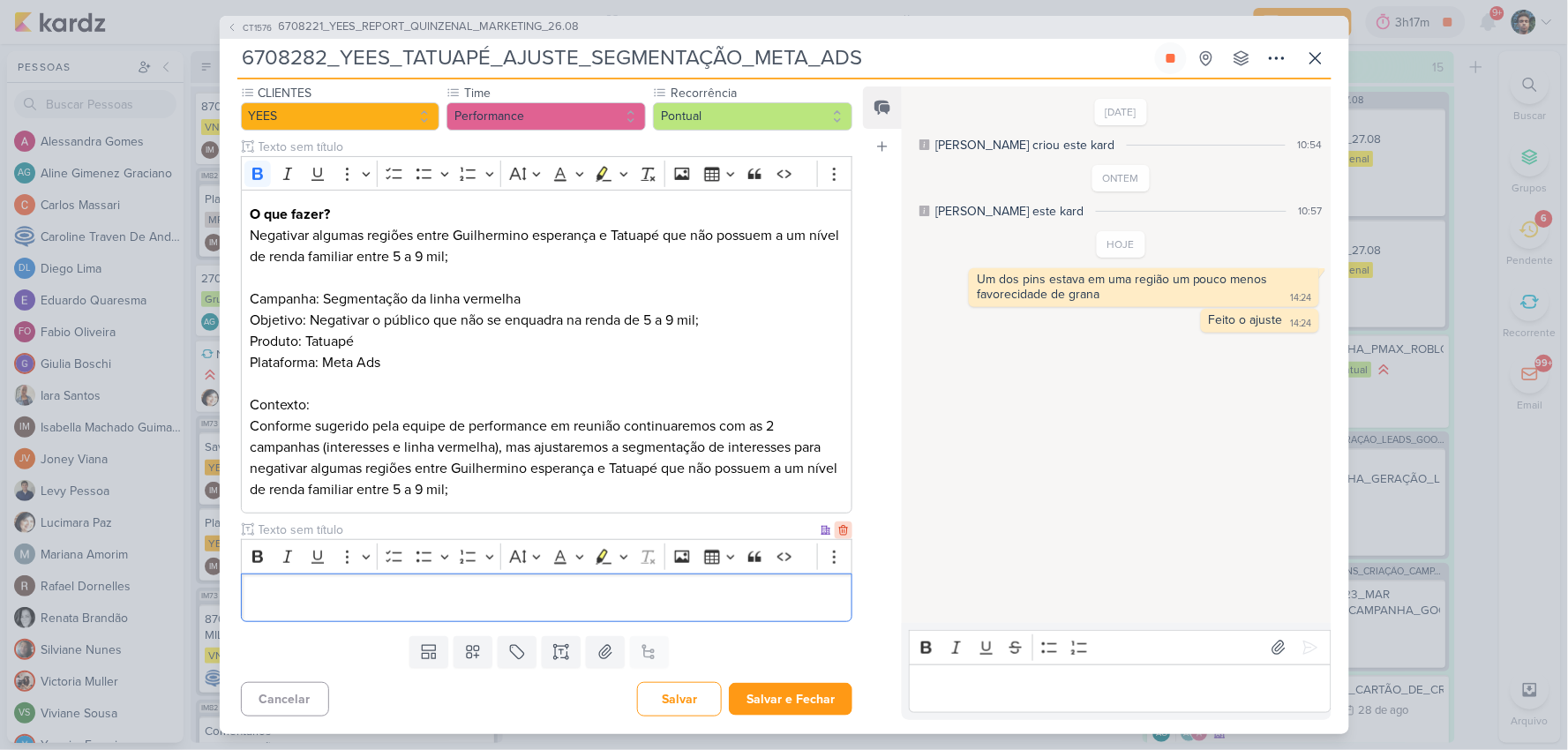
click at [840, 532] on icon at bounding box center [842, 530] width 12 height 12
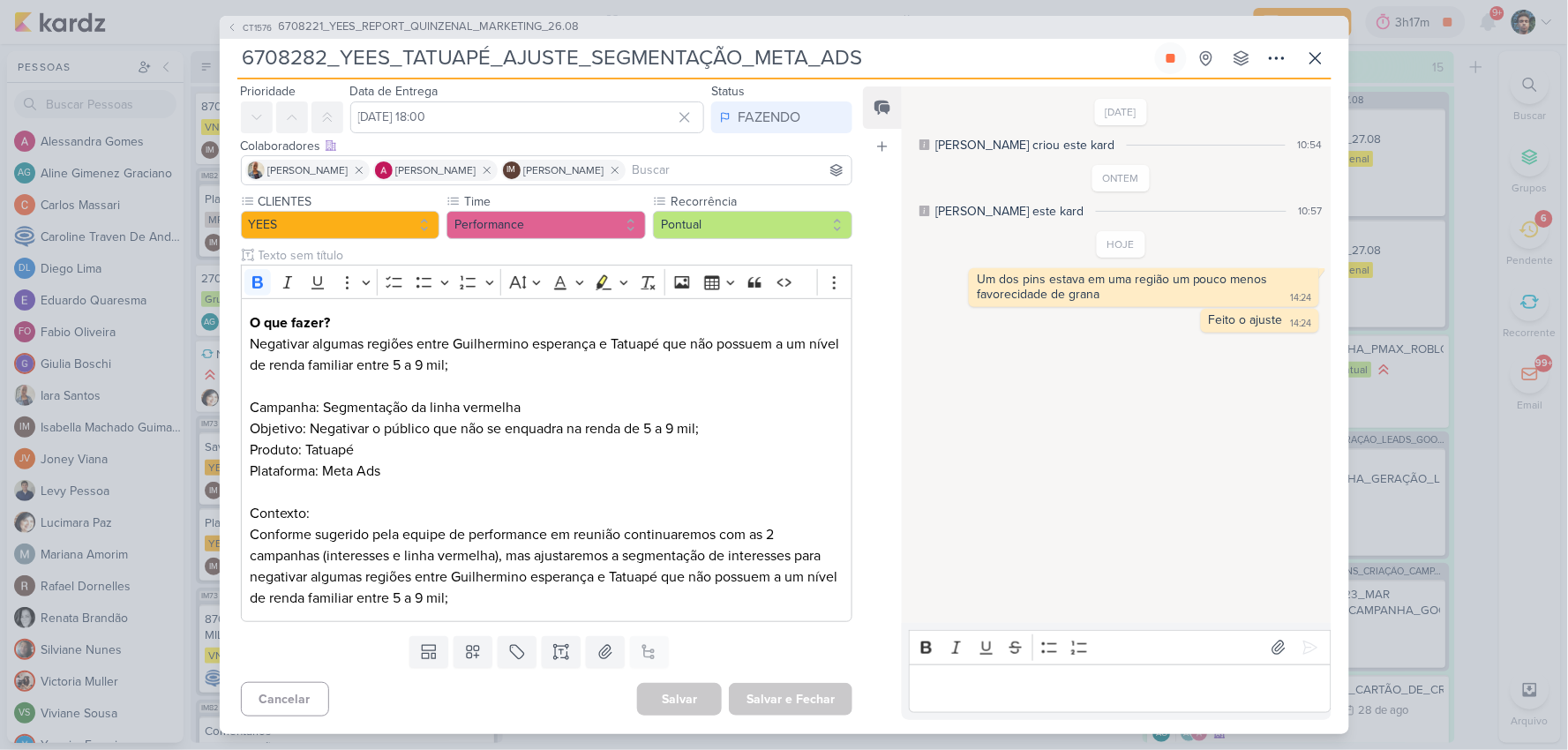
scroll to position [57, 0]
click at [472, 649] on icon at bounding box center [473, 652] width 17 height 17
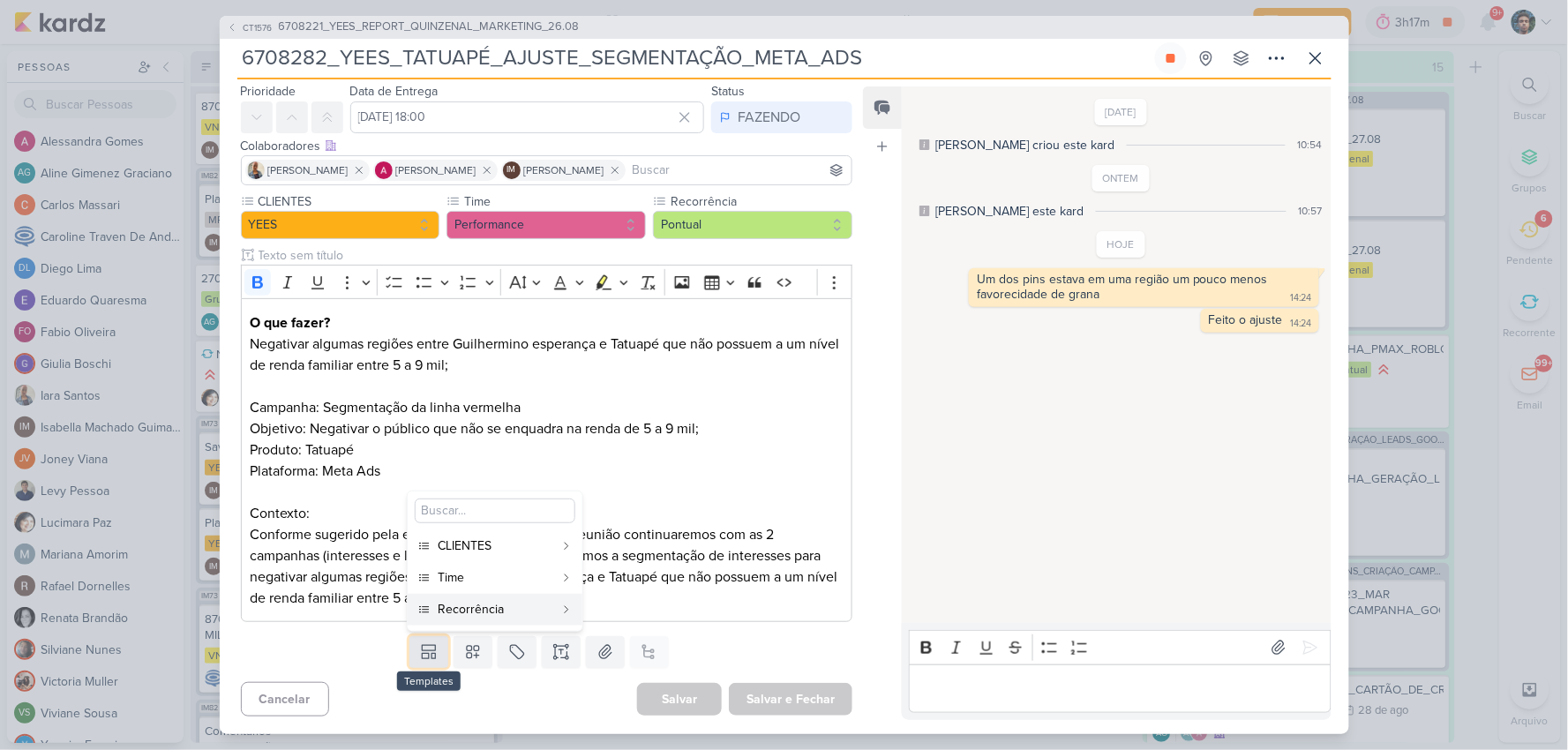
click at [435, 643] on button at bounding box center [428, 652] width 39 height 32
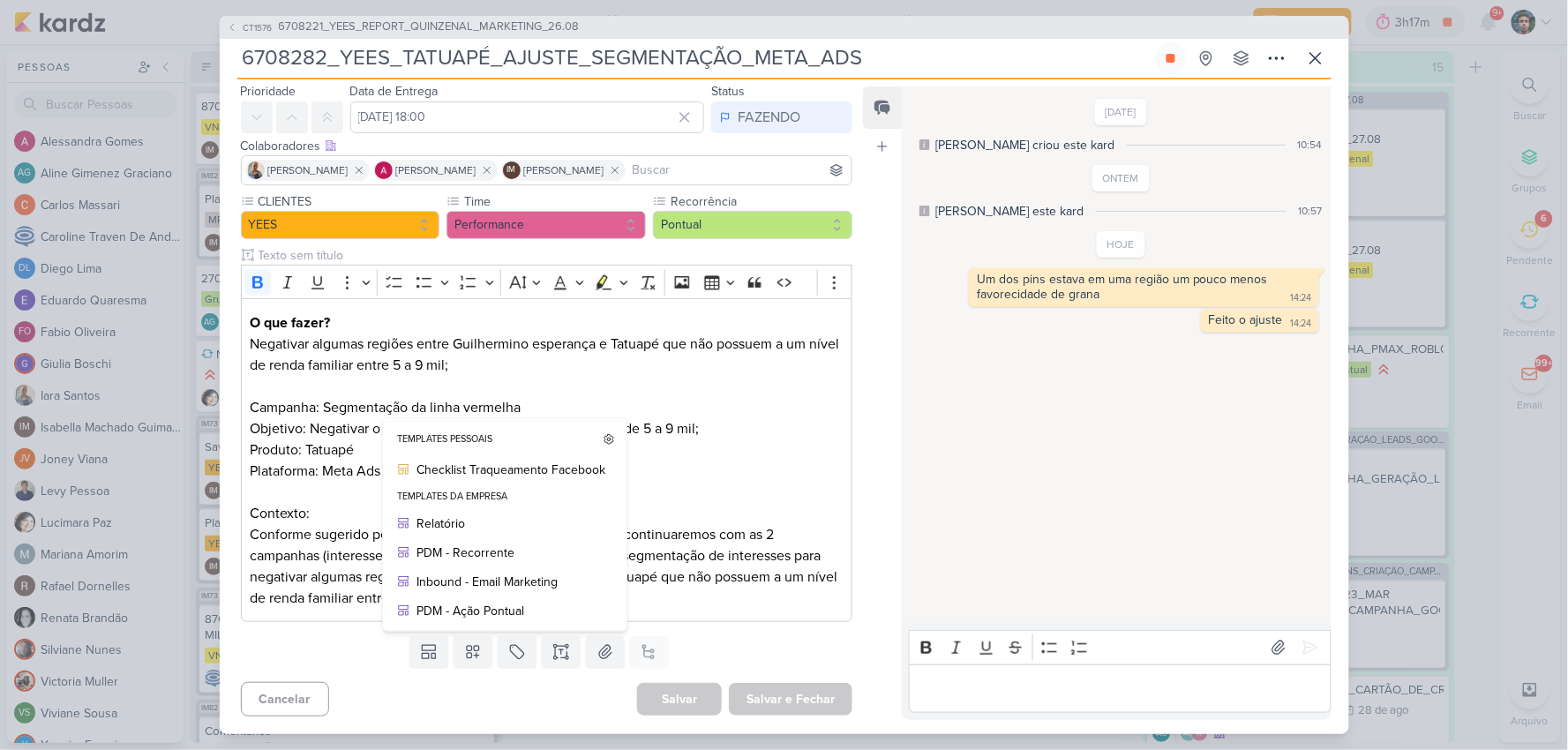
click at [515, 667] on div "Templates Templates Pessoais Checklist Traqueamento Facebook Templates da Empre…" at bounding box center [539, 653] width 640 height 46
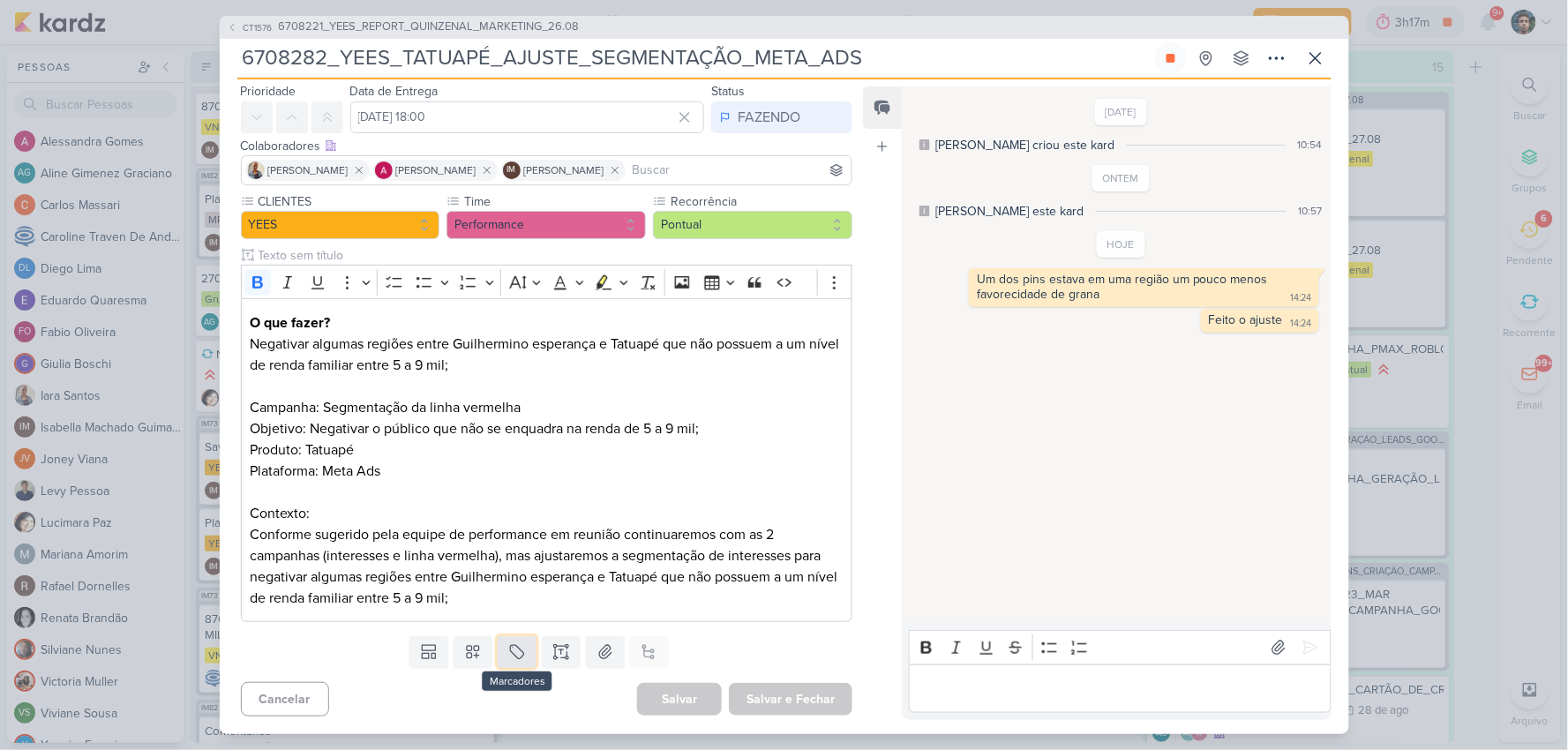
click at [514, 657] on icon at bounding box center [517, 652] width 17 height 17
click at [529, 607] on div "QA" at bounding box center [529, 610] width 115 height 18
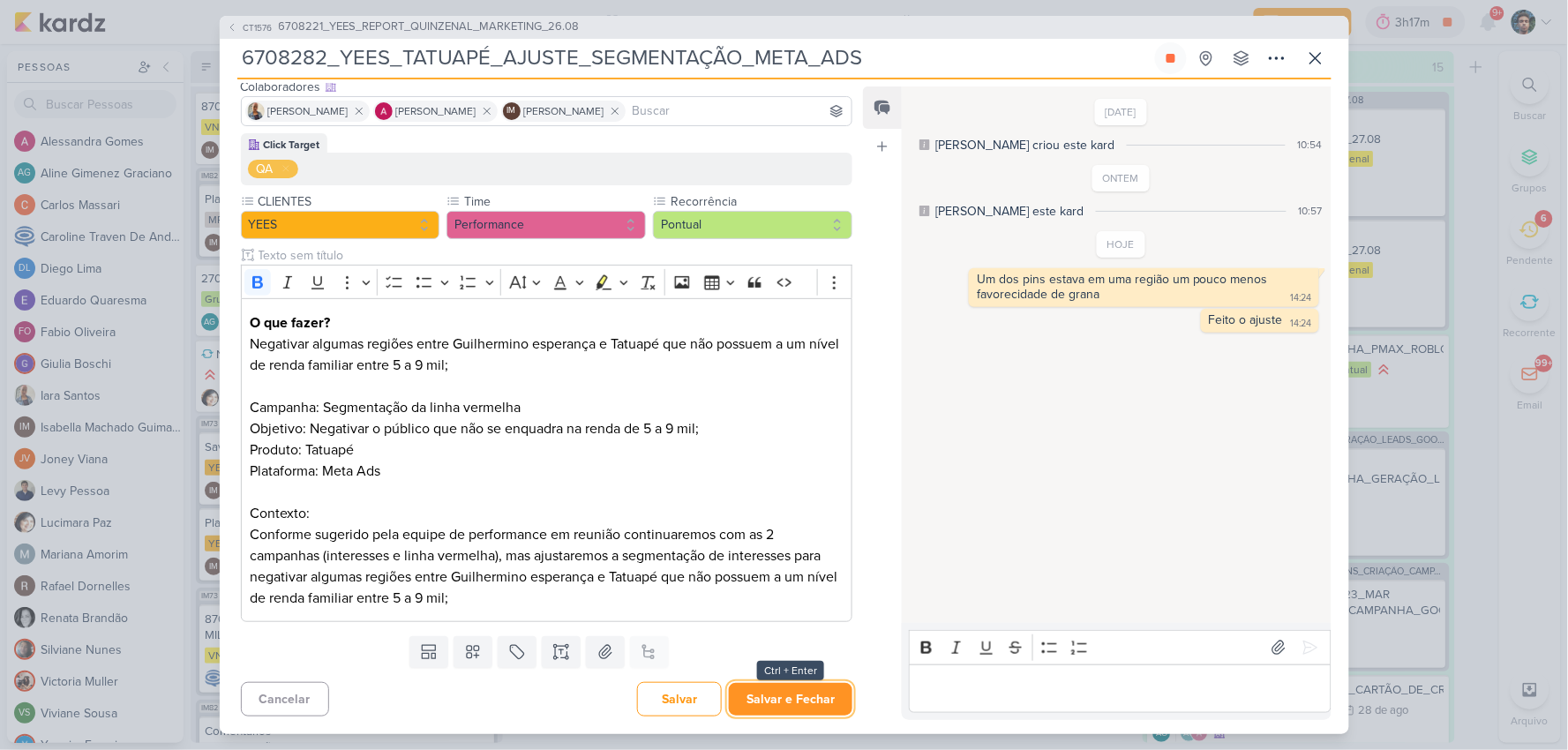
click at [781, 700] on button "Salvar e Fechar" at bounding box center [790, 700] width 124 height 33
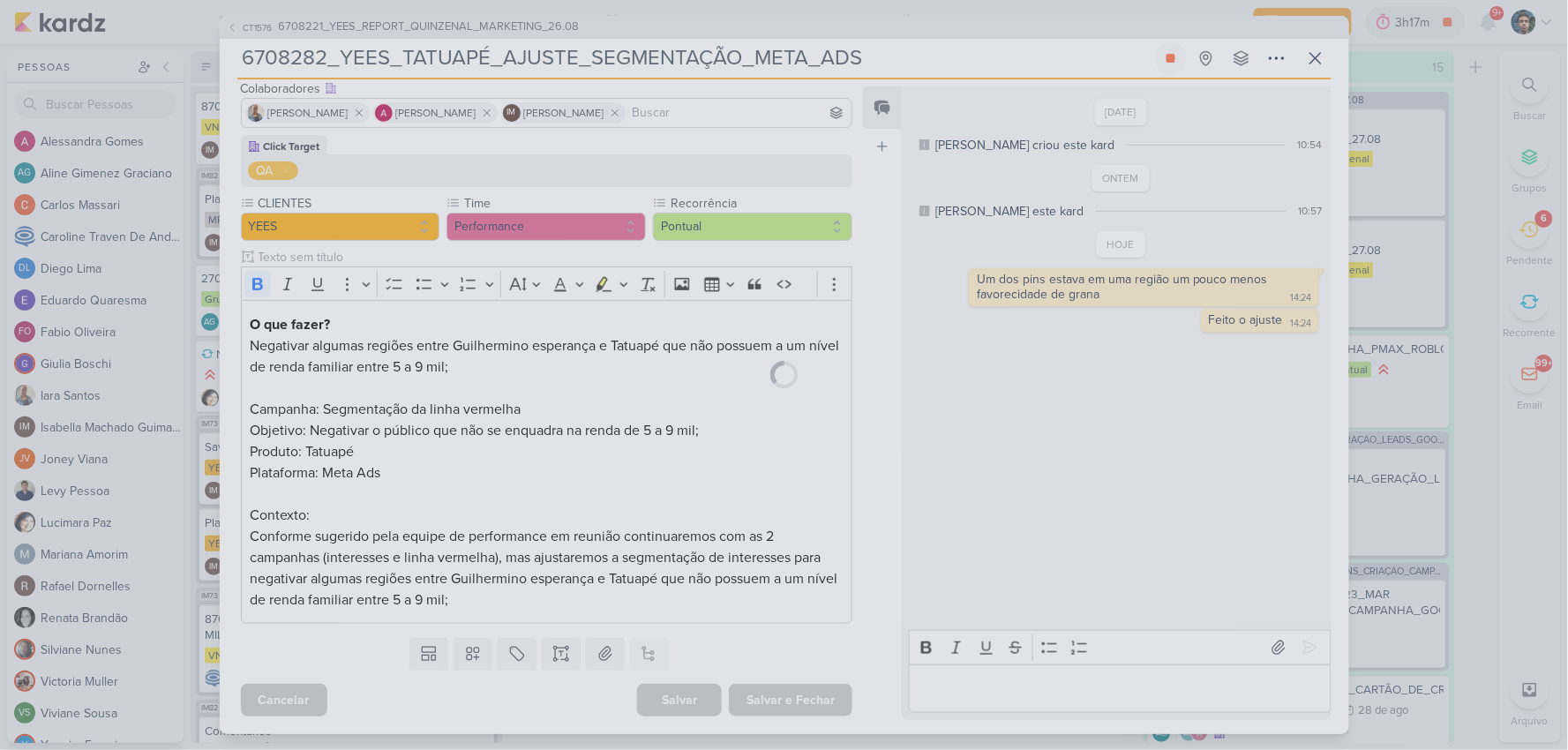
scroll to position [113, 0]
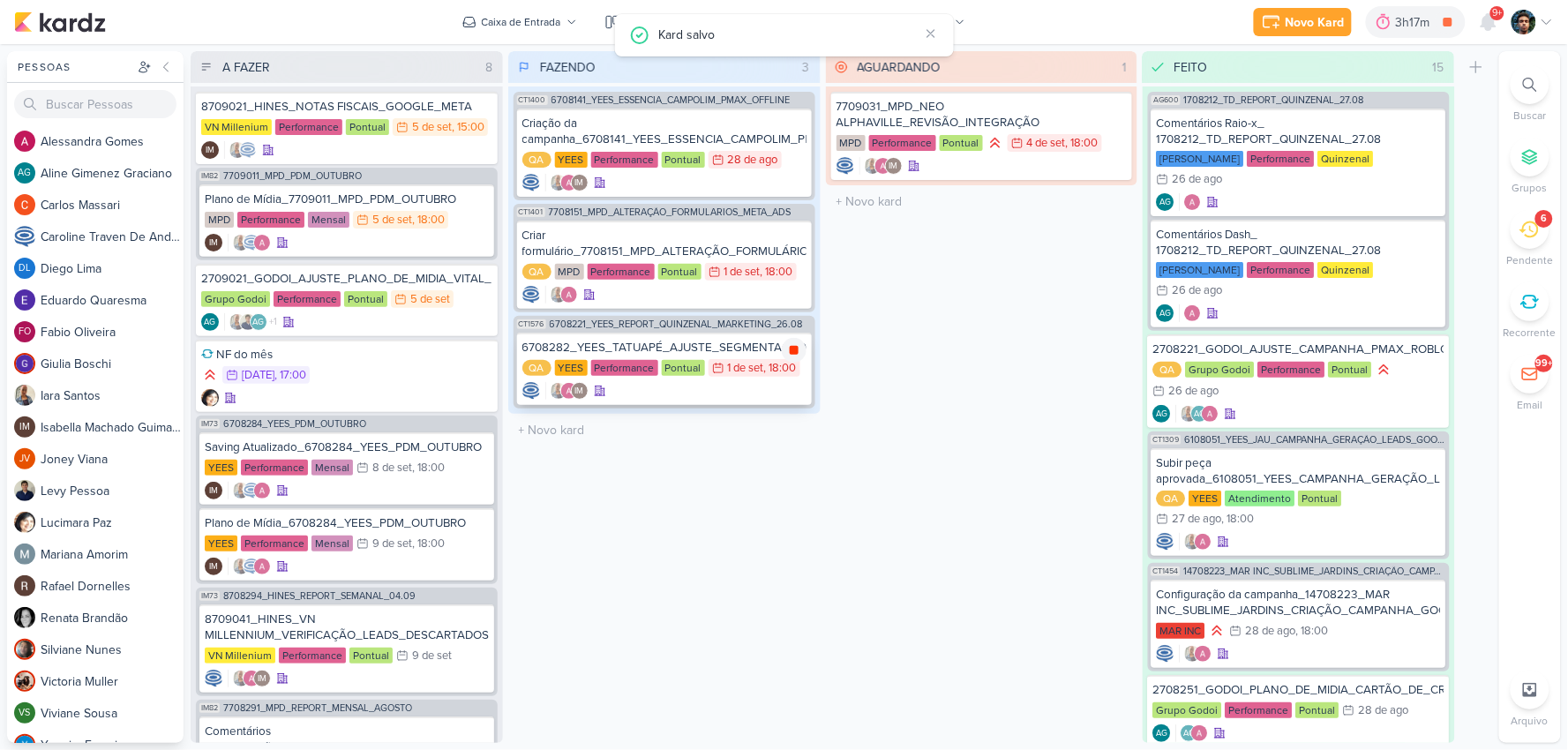
click at [789, 348] on icon at bounding box center [794, 350] width 14 height 14
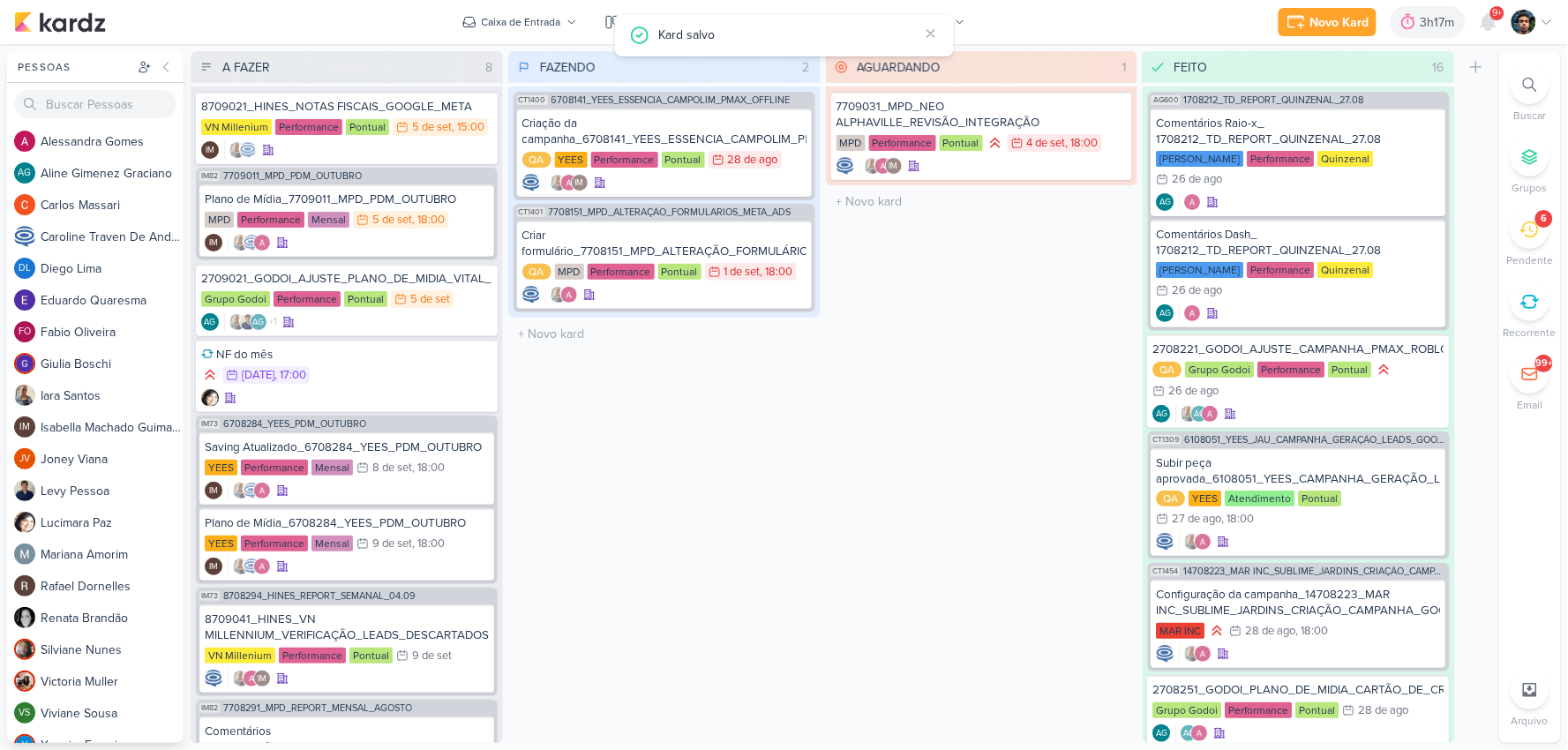
click at [1523, 235] on icon at bounding box center [1529, 229] width 19 height 19
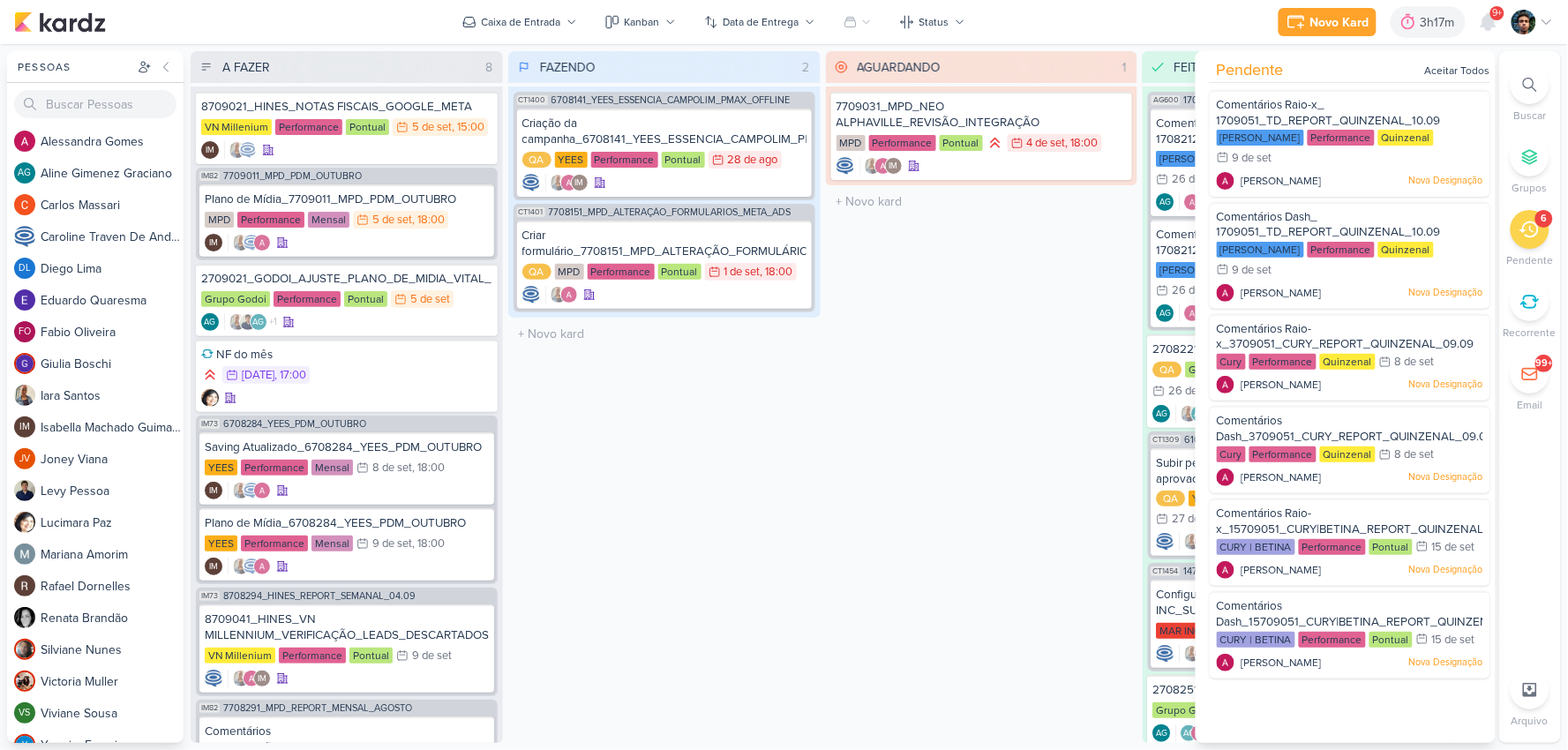
click at [1523, 235] on icon at bounding box center [1529, 229] width 19 height 19
